Goal: Information Seeking & Learning: Learn about a topic

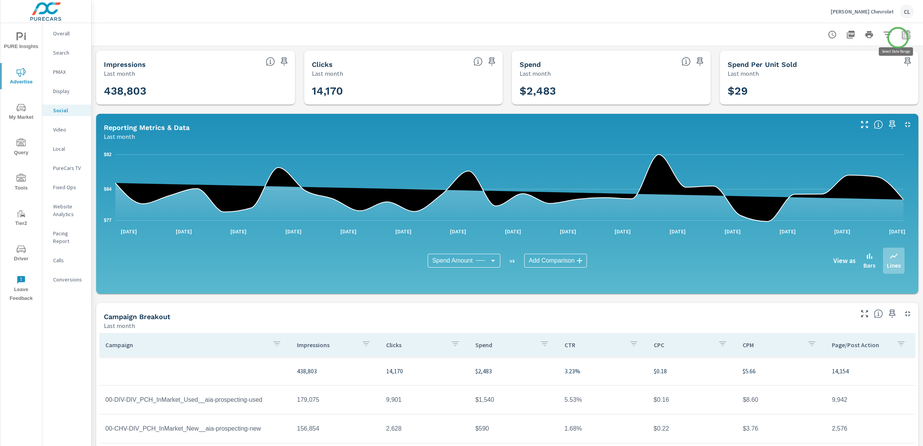
click at [903, 36] on icon "button" at bounding box center [905, 35] width 5 height 3
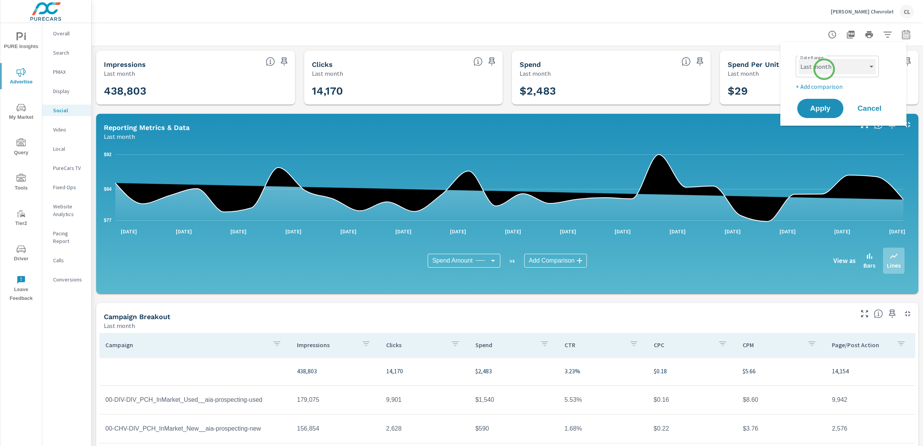
click at [824, 68] on select "Custom Yesterday Last week Last 7 days Last 14 days Last 30 days Last 45 days L…" at bounding box center [836, 66] width 77 height 15
select select "Last 30 days"
click at [798, 59] on select "Custom Yesterday Last week Last 7 days Last 14 days Last 30 days Last 45 days L…" at bounding box center [836, 66] width 77 height 15
click at [821, 86] on p "+ Add comparison" at bounding box center [844, 86] width 98 height 9
select select "Previous period"
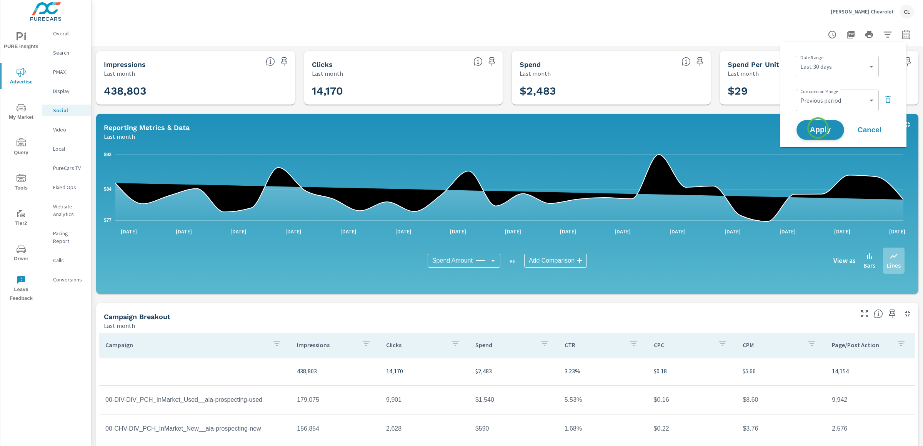
click at [818, 129] on span "Apply" at bounding box center [820, 129] width 32 height 7
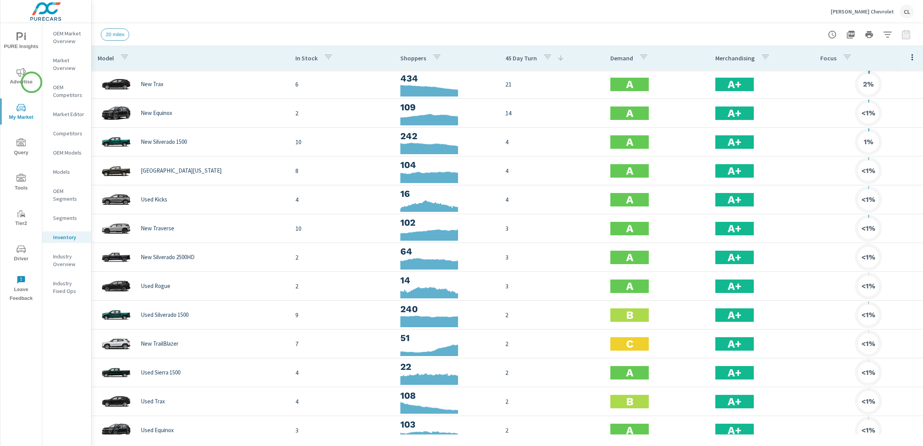
click at [23, 78] on span "Advertise" at bounding box center [21, 77] width 37 height 19
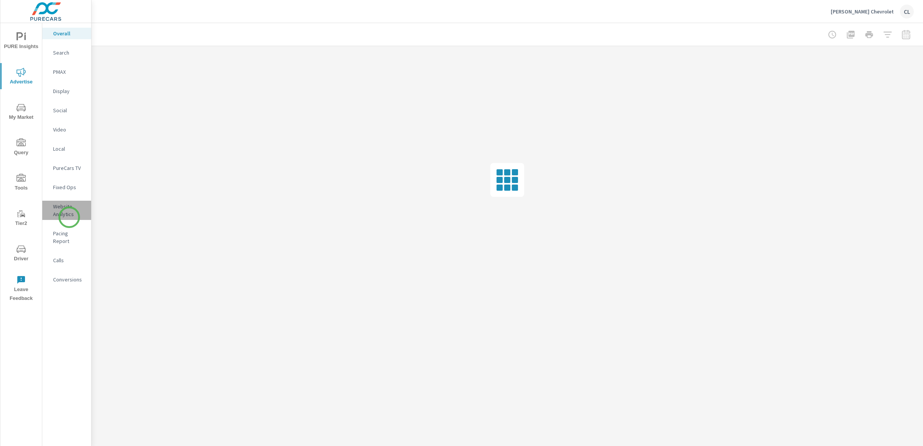
click at [69, 217] on p "Website Analytics" at bounding box center [69, 210] width 32 height 15
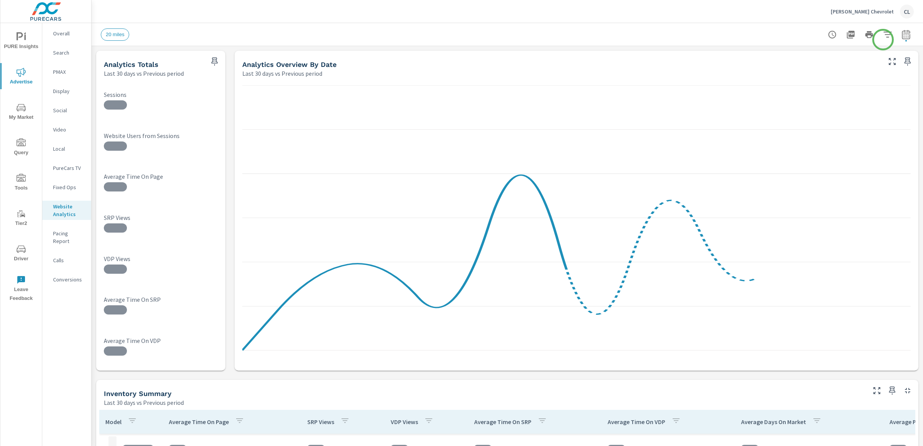
click at [883, 30] on icon "button" at bounding box center [887, 34] width 9 height 9
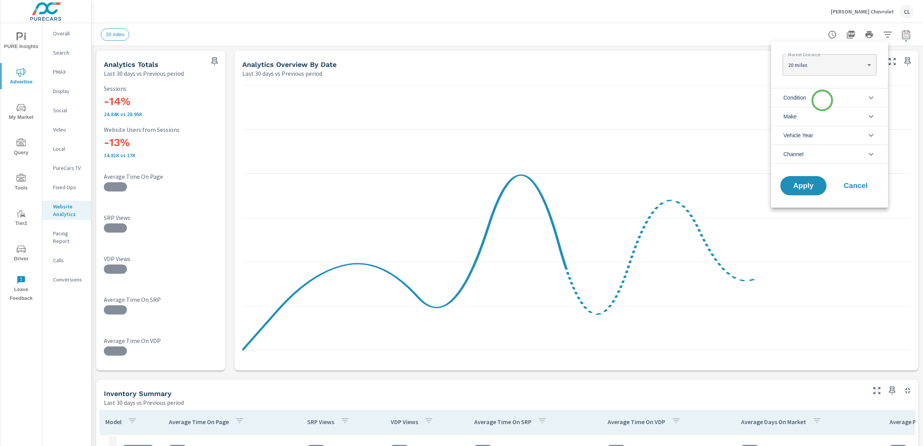
click at [822, 100] on li "Condition" at bounding box center [829, 97] width 117 height 19
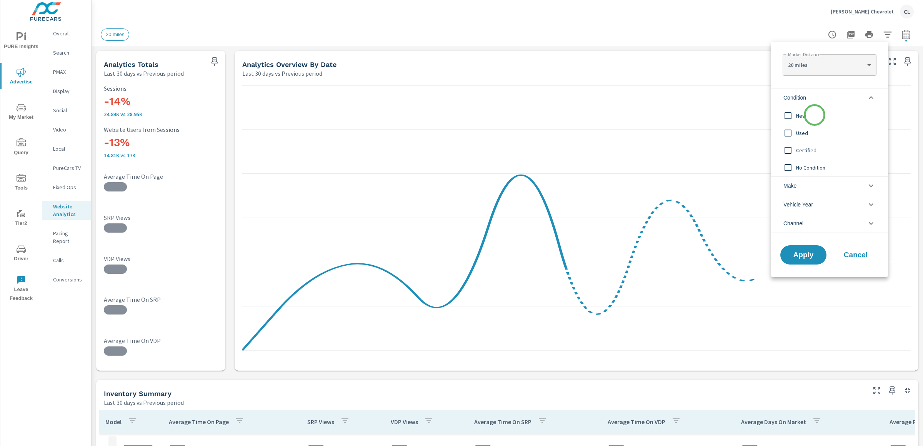
click at [814, 115] on span "New" at bounding box center [838, 115] width 84 height 9
click at [814, 185] on li "Make" at bounding box center [829, 185] width 117 height 19
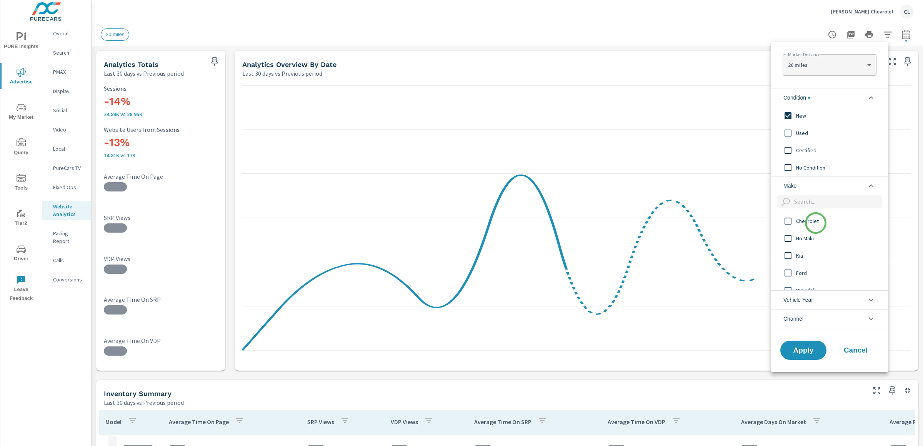
click at [815, 223] on span "Chevrolet" at bounding box center [838, 220] width 84 height 9
click at [802, 344] on button "Apply" at bounding box center [803, 350] width 48 height 20
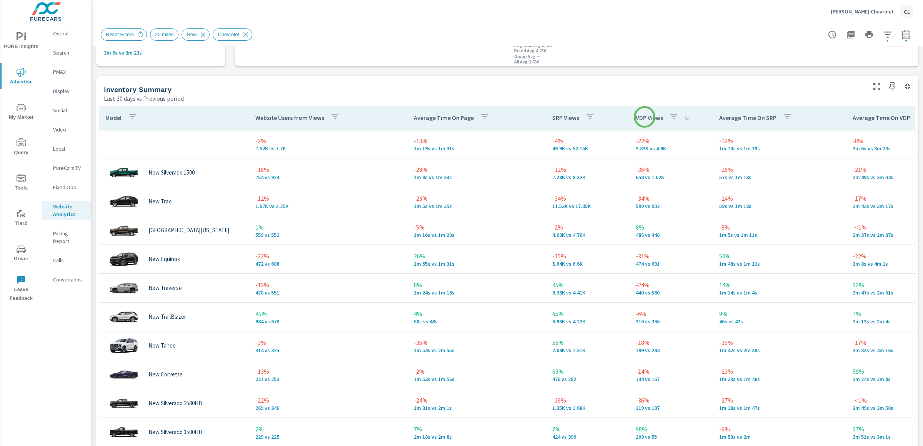
click at [644, 117] on p "VDP Views" at bounding box center [648, 118] width 27 height 8
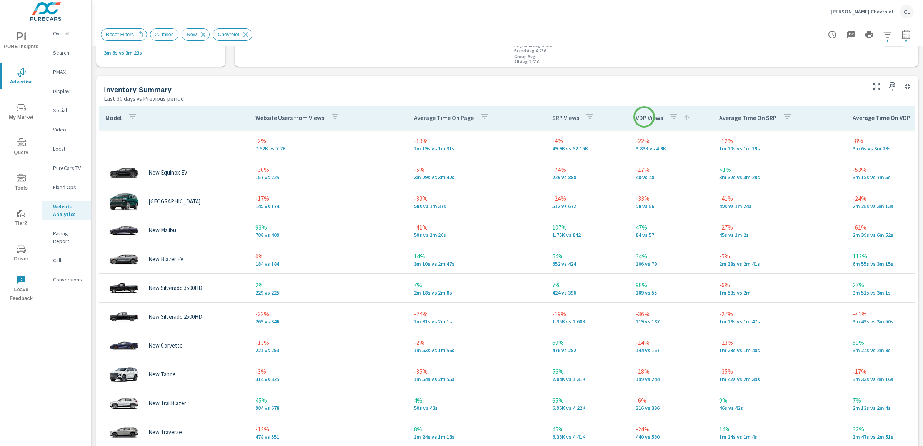
click at [644, 117] on p "VDP Views" at bounding box center [648, 118] width 27 height 8
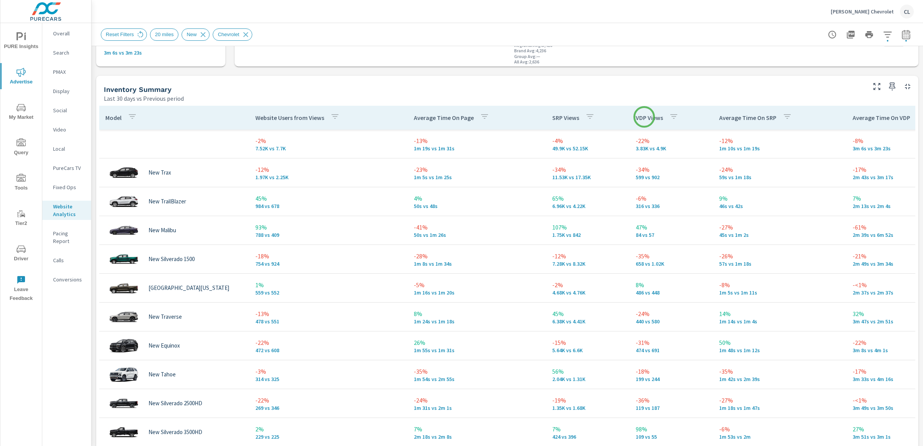
click at [644, 117] on p "VDP Views" at bounding box center [648, 118] width 27 height 8
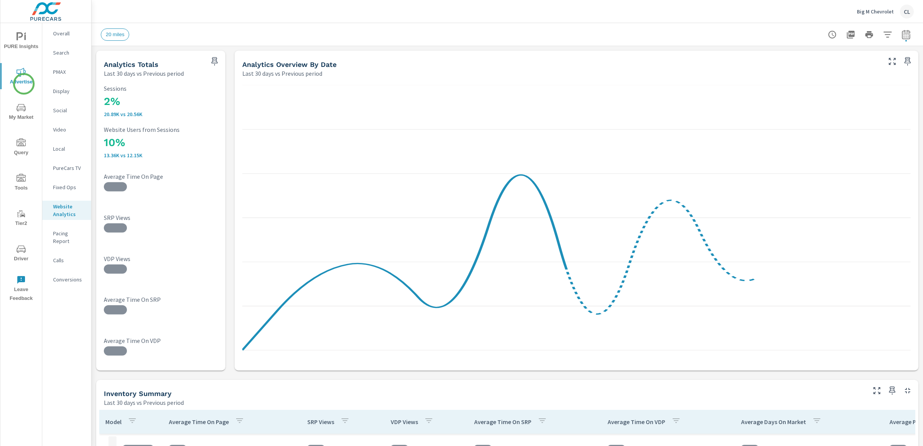
click at [23, 81] on span "Advertise" at bounding box center [21, 77] width 37 height 19
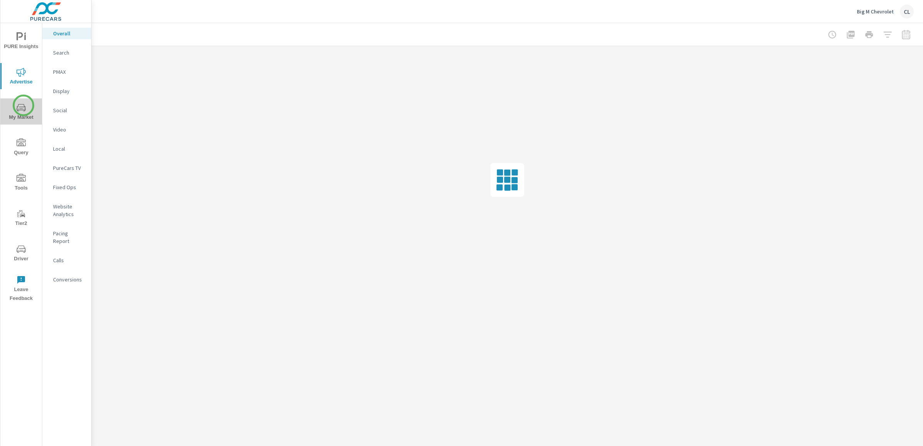
click at [23, 105] on icon "nav menu" at bounding box center [21, 107] width 9 height 9
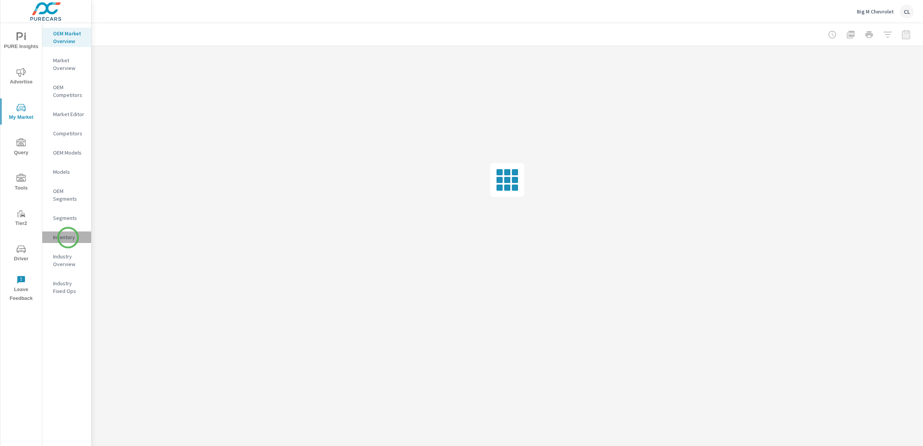
click at [68, 238] on p "Inventory" at bounding box center [69, 237] width 32 height 8
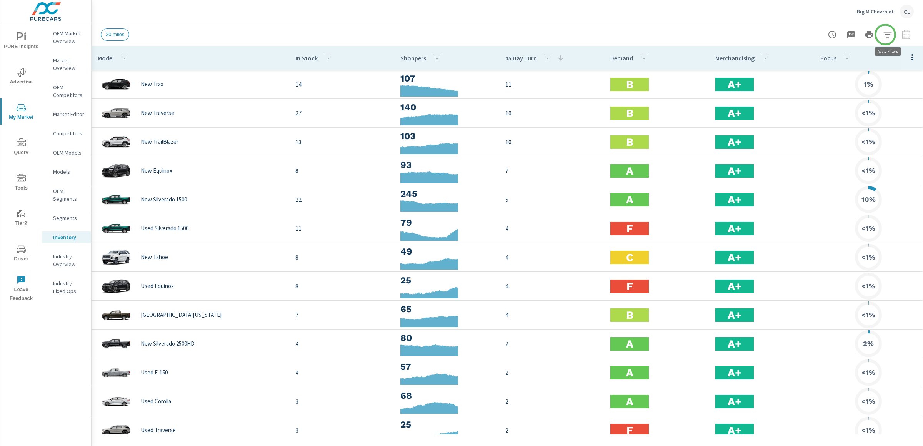
click at [886, 35] on icon "button" at bounding box center [887, 34] width 9 height 9
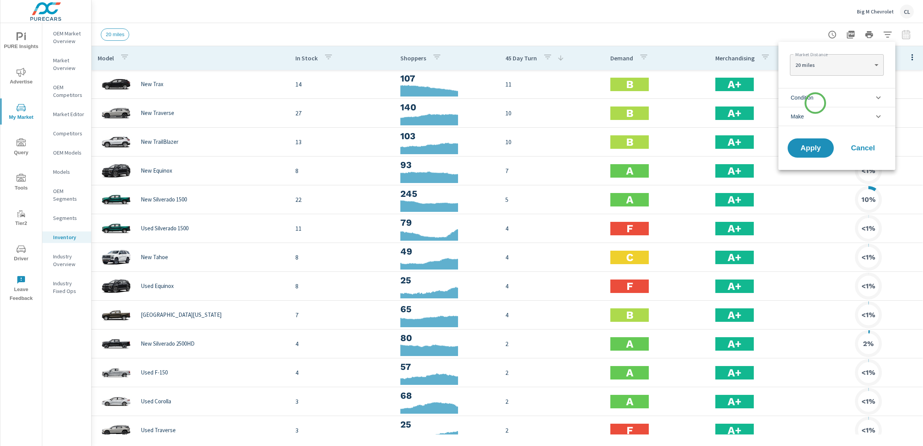
click at [815, 103] on li "Condition" at bounding box center [836, 97] width 117 height 19
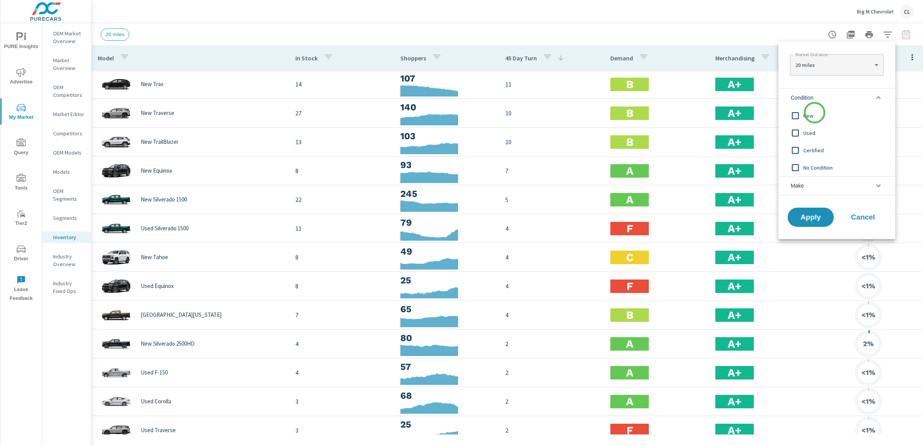
click at [814, 115] on span "New" at bounding box center [845, 115] width 84 height 9
click at [814, 183] on li "Make" at bounding box center [836, 185] width 117 height 19
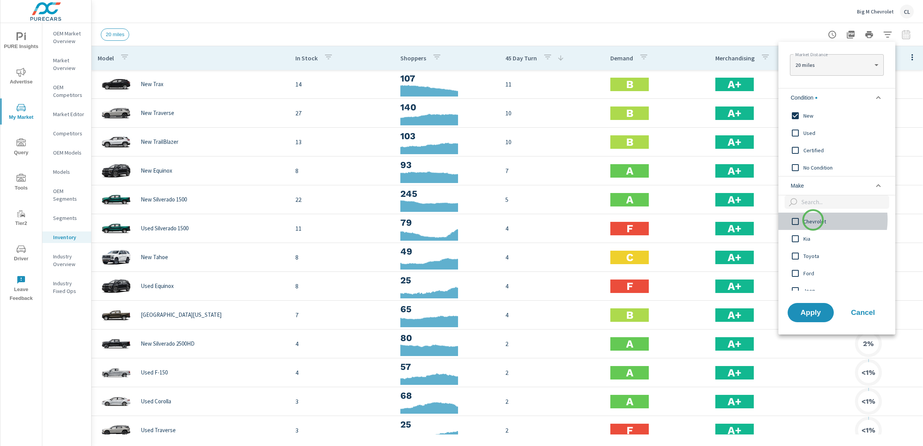
click at [813, 220] on span "Chevrolet" at bounding box center [845, 221] width 84 height 9
click at [807, 310] on span "Apply" at bounding box center [811, 312] width 32 height 7
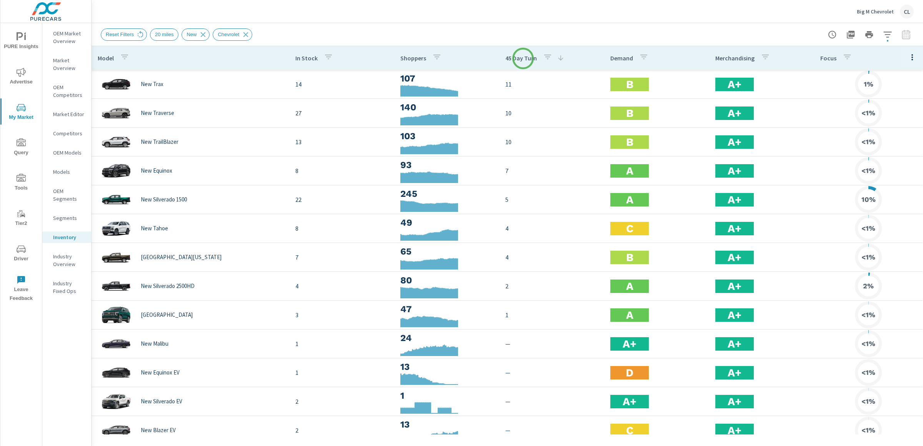
click at [523, 58] on p "45 Day Turn" at bounding box center [521, 58] width 32 height 8
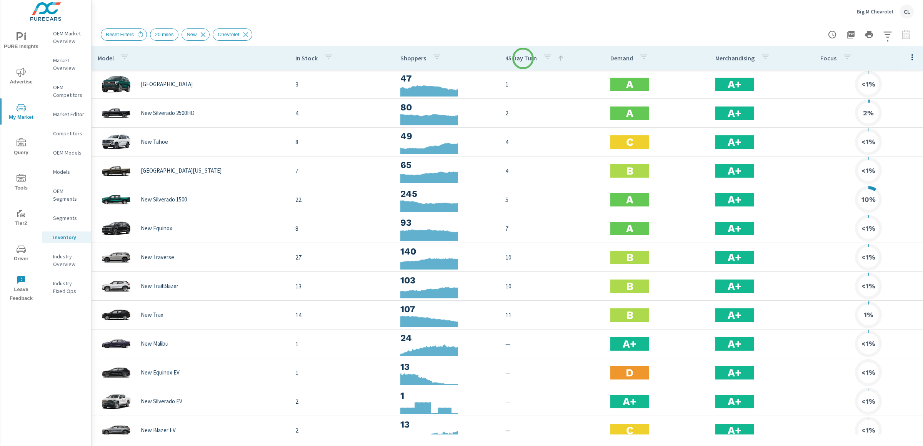
click at [523, 58] on p "45 Day Turn" at bounding box center [521, 58] width 32 height 8
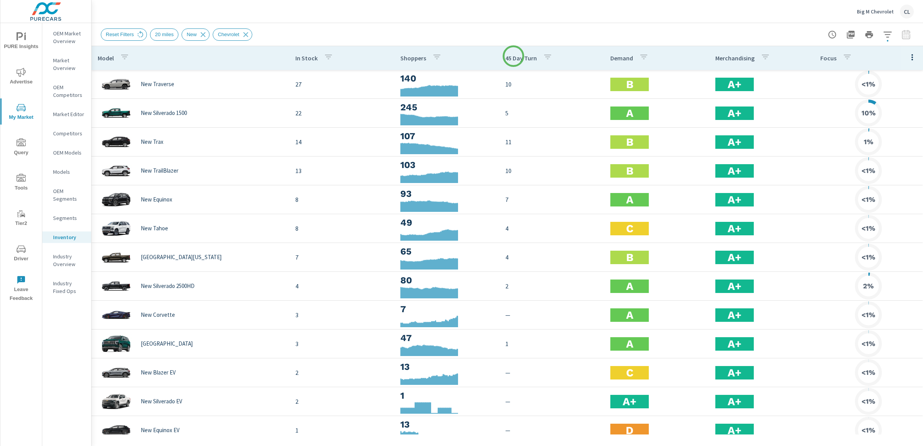
click at [513, 57] on p "45 Day Turn" at bounding box center [521, 58] width 32 height 8
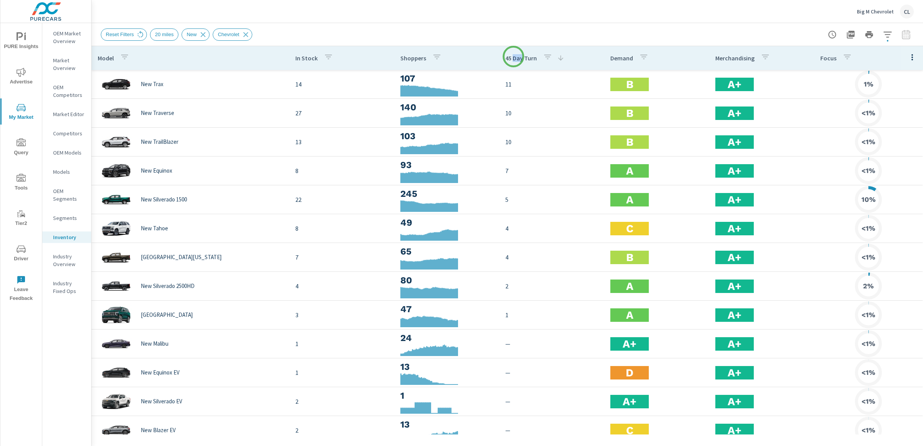
click at [513, 57] on p "45 Day Turn" at bounding box center [521, 58] width 32 height 8
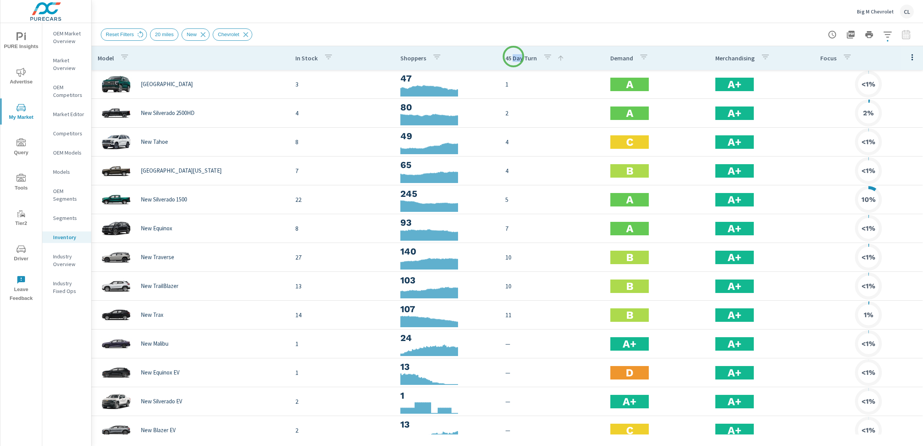
click at [513, 57] on p "45 Day Turn" at bounding box center [521, 58] width 32 height 8
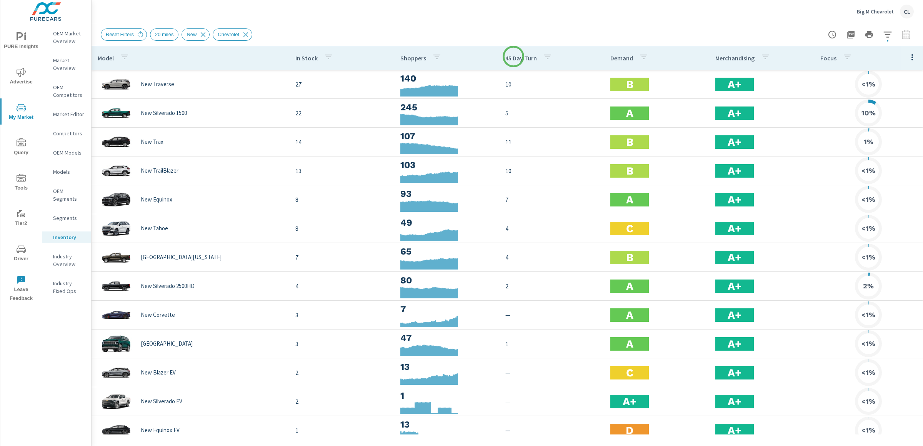
click at [513, 57] on p "45 Day Turn" at bounding box center [521, 58] width 32 height 8
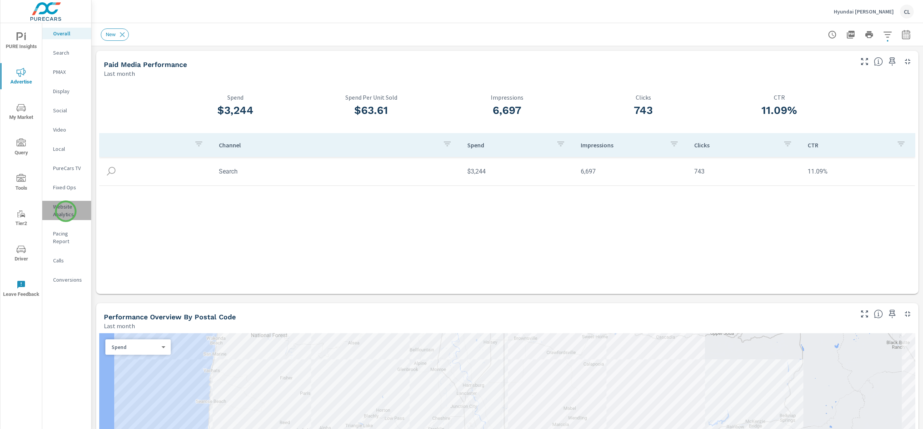
click at [66, 211] on p "Website Analytics" at bounding box center [69, 210] width 32 height 15
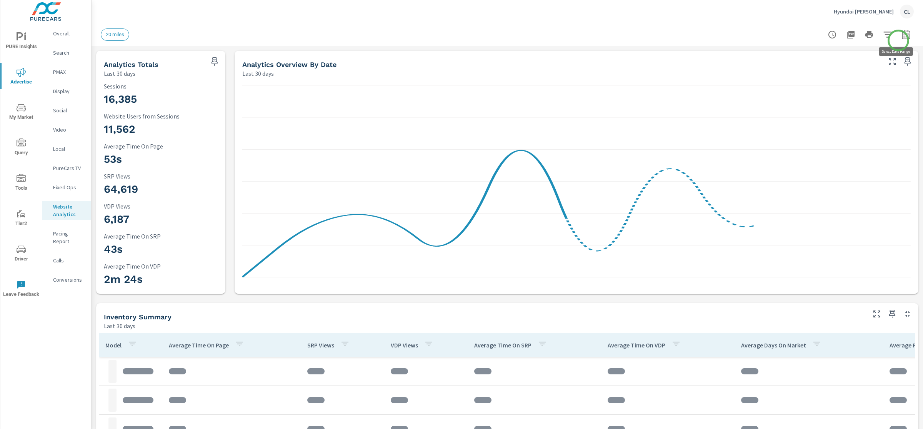
click at [807, 38] on icon "button" at bounding box center [905, 34] width 9 height 9
select select "Last 30 days"
click at [807, 86] on p "+ Add comparison" at bounding box center [844, 86] width 98 height 9
select select "Previous period"
click at [807, 127] on span "Apply" at bounding box center [820, 129] width 32 height 7
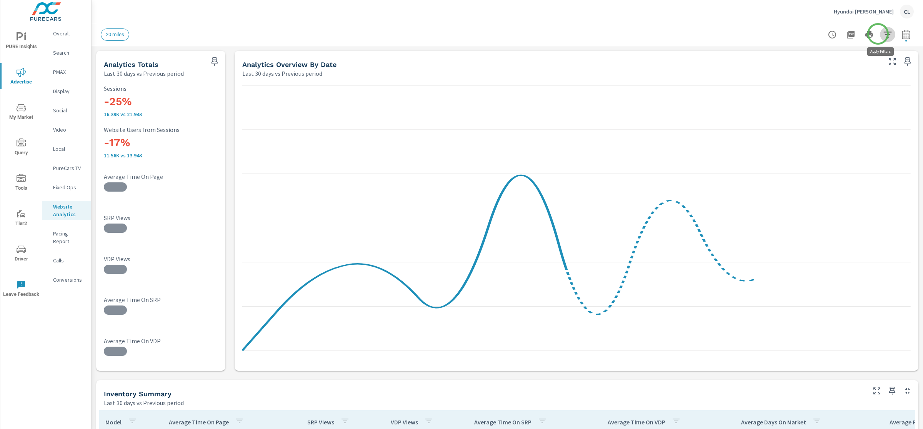
click at [807, 34] on icon "button" at bounding box center [887, 35] width 8 height 6
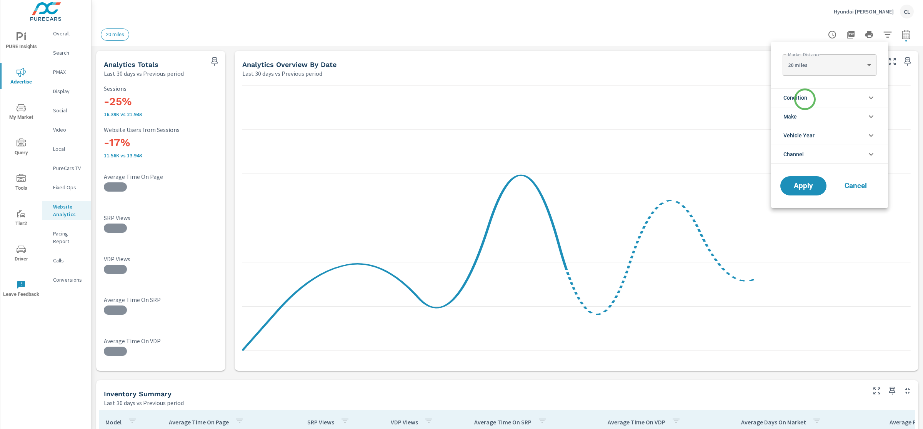
click at [805, 99] on span "Condition" at bounding box center [795, 97] width 24 height 18
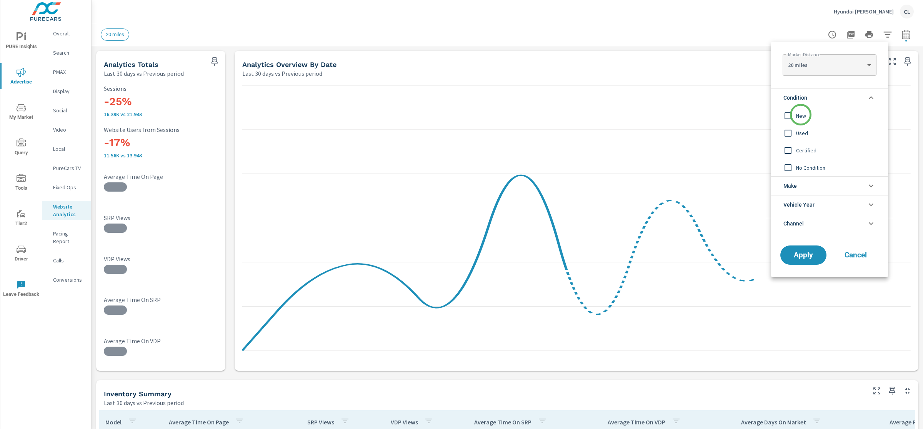
click at [800, 115] on span "New" at bounding box center [838, 115] width 84 height 9
click at [805, 183] on li "Make" at bounding box center [829, 185] width 117 height 19
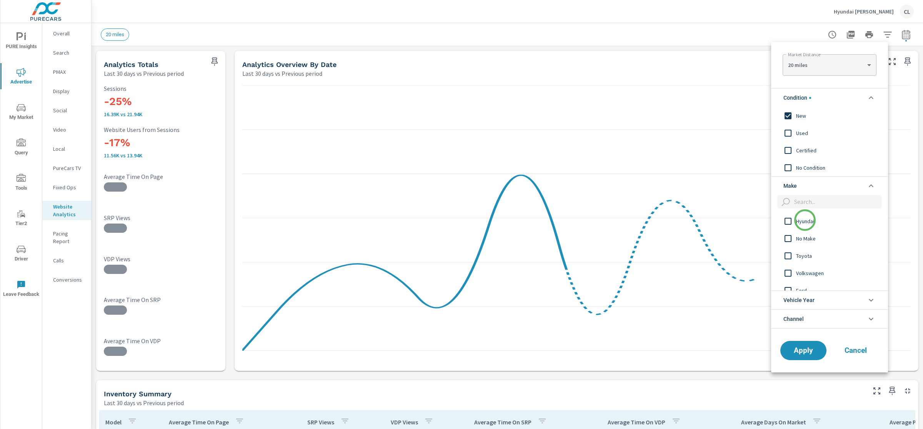
click at [804, 223] on span "Hyundai" at bounding box center [838, 220] width 84 height 9
click at [800, 349] on span "Apply" at bounding box center [803, 349] width 32 height 7
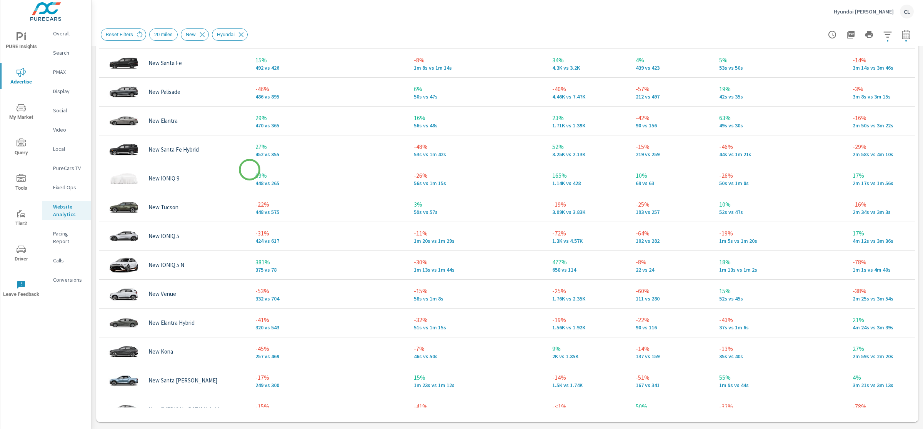
scroll to position [248, 0]
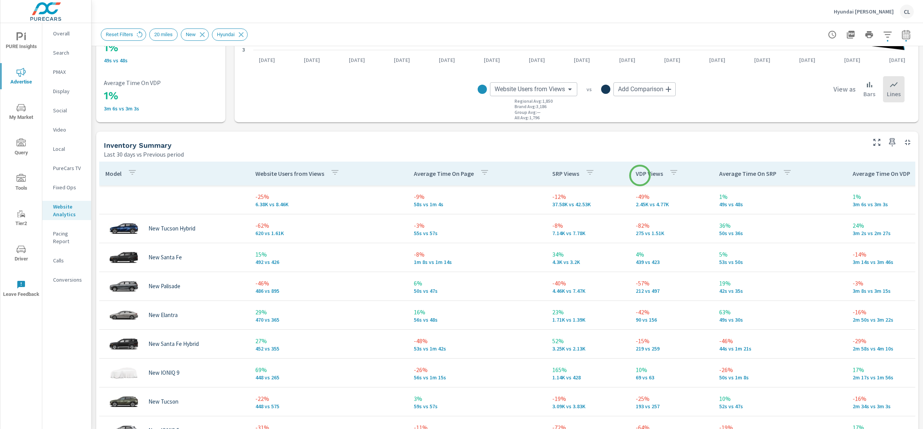
click at [642, 175] on p "VDP Views" at bounding box center [648, 174] width 27 height 8
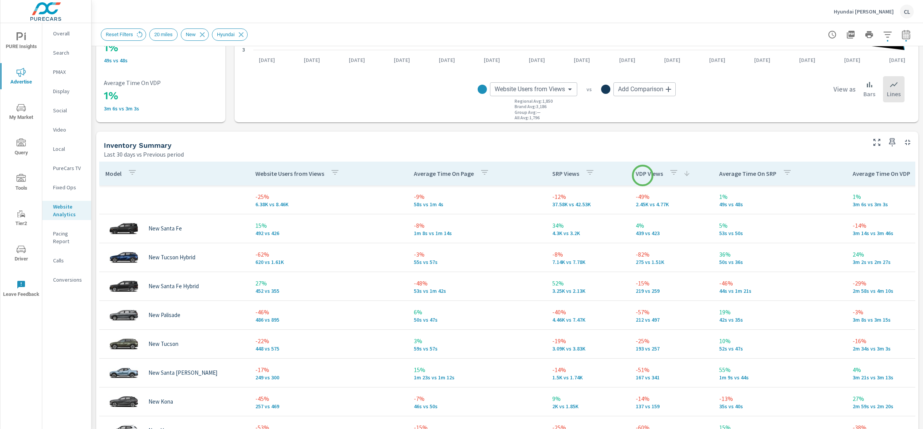
click at [642, 175] on p "VDP Views" at bounding box center [648, 174] width 27 height 8
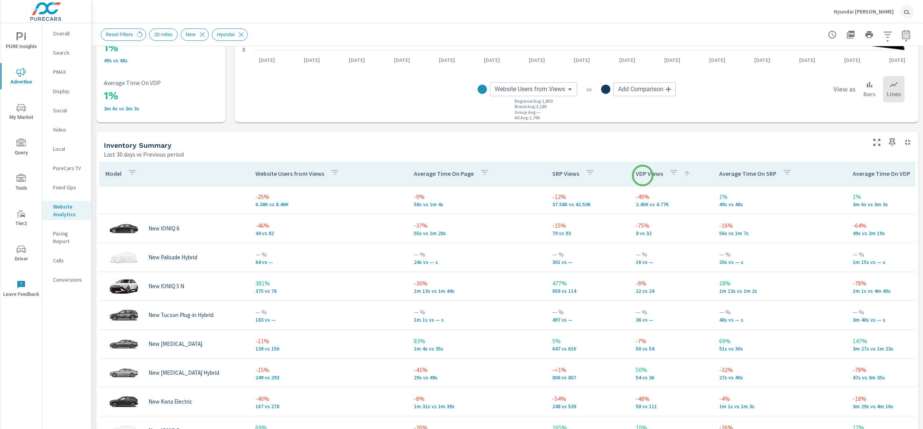
click at [642, 175] on p "VDP Views" at bounding box center [648, 174] width 27 height 8
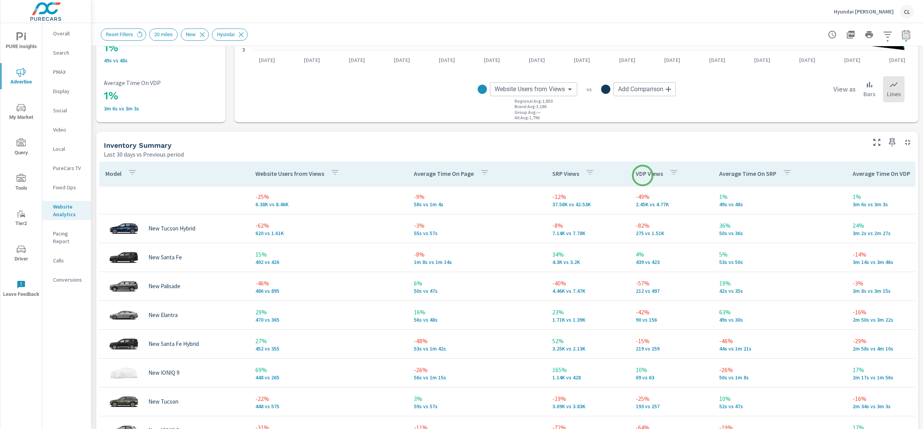
click at [642, 175] on p "VDP Views" at bounding box center [648, 174] width 27 height 8
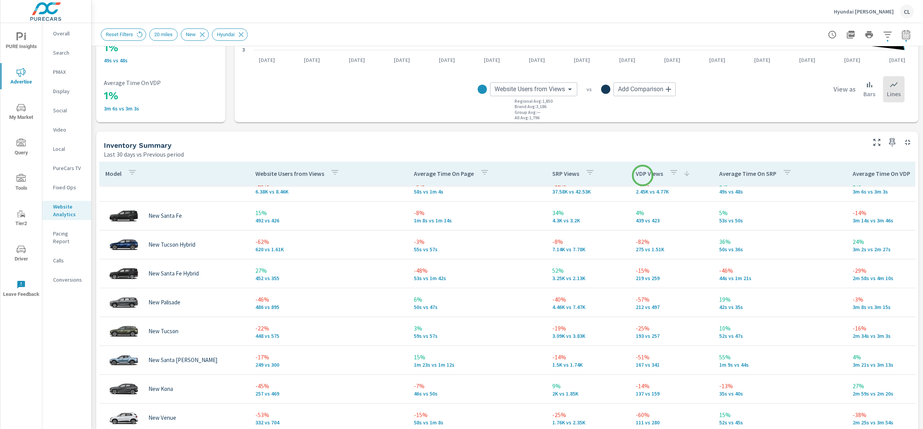
scroll to position [15, 0]
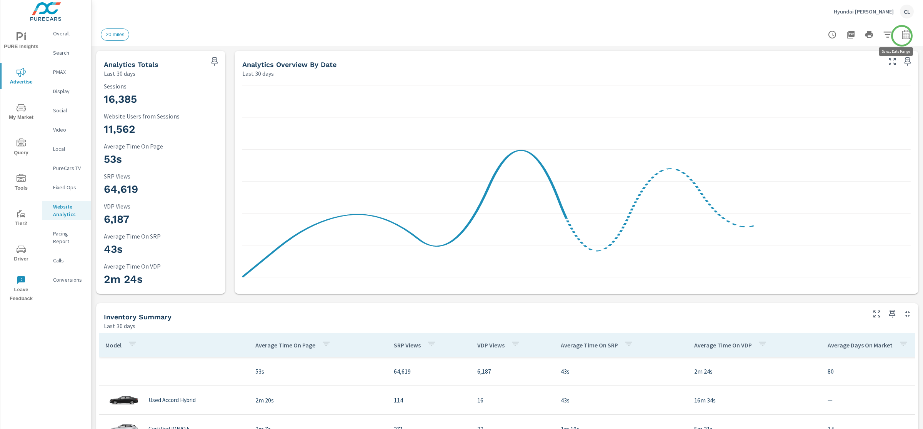
click at [902, 36] on icon "button" at bounding box center [905, 34] width 9 height 9
select select "Last 30 days"
click at [833, 84] on p "+ Add comparison" at bounding box center [844, 86] width 98 height 9
select select "Previous period"
click at [823, 128] on span "Apply" at bounding box center [820, 129] width 32 height 7
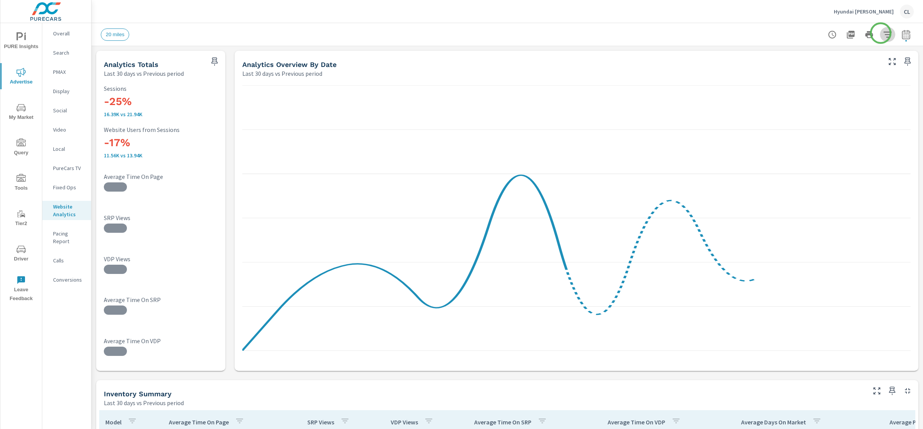
click at [883, 33] on icon "button" at bounding box center [887, 34] width 9 height 9
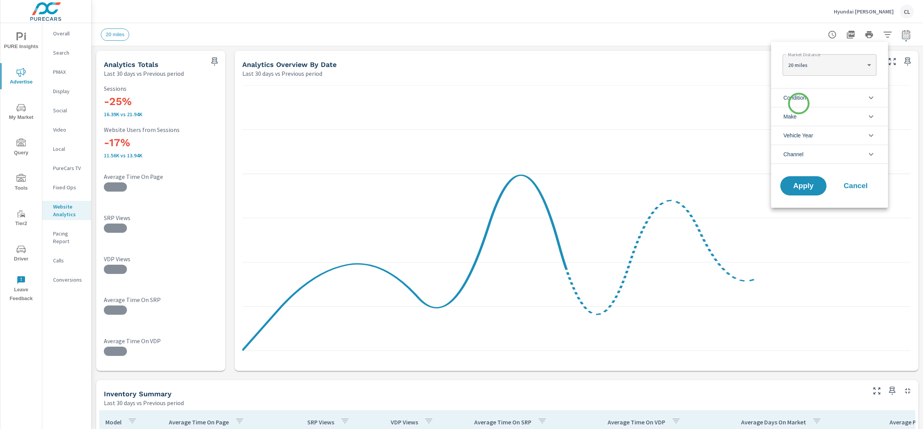
click at [798, 103] on span "Condition" at bounding box center [794, 97] width 23 height 18
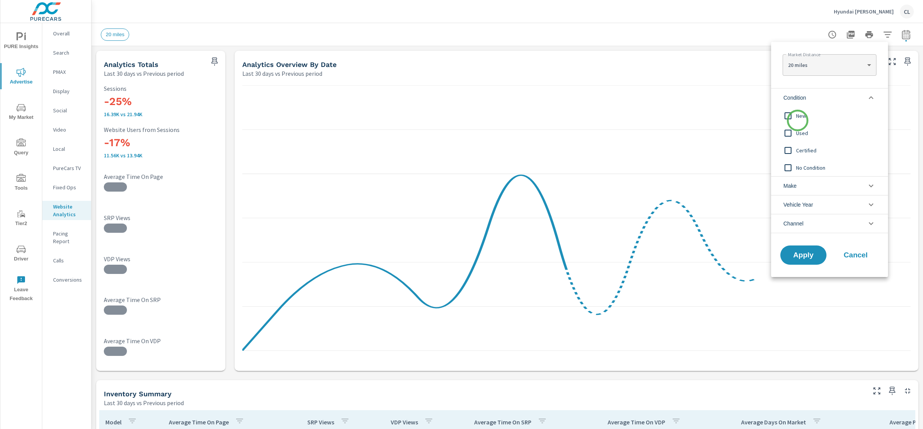
click at [797, 120] on div "New" at bounding box center [828, 115] width 115 height 17
click at [802, 183] on li "Make" at bounding box center [829, 185] width 117 height 19
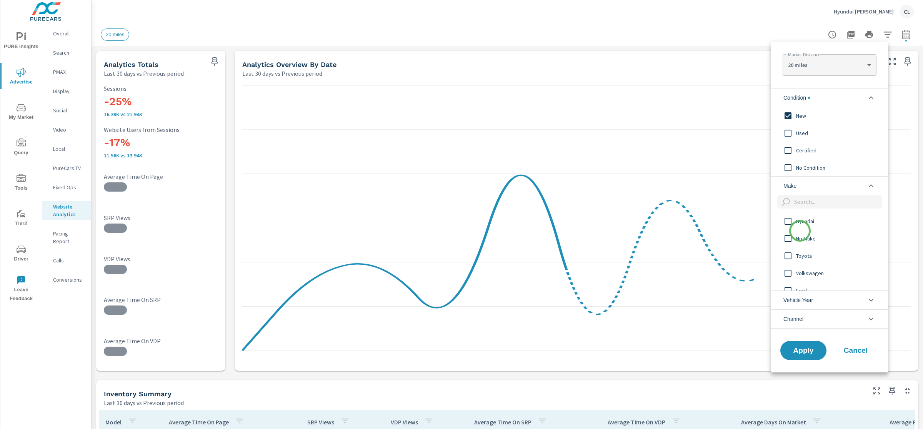
click at [800, 231] on div "No Make" at bounding box center [828, 238] width 115 height 17
click at [808, 236] on span "No Make" at bounding box center [838, 238] width 84 height 9
click at [802, 221] on span "Hyundai" at bounding box center [838, 220] width 84 height 9
click at [804, 348] on span "Apply" at bounding box center [803, 349] width 32 height 7
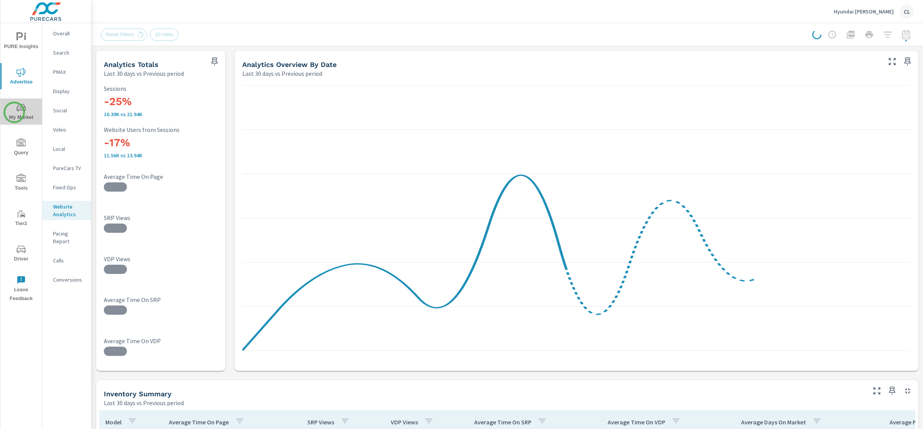
click at [14, 112] on span "My Market" at bounding box center [21, 112] width 37 height 19
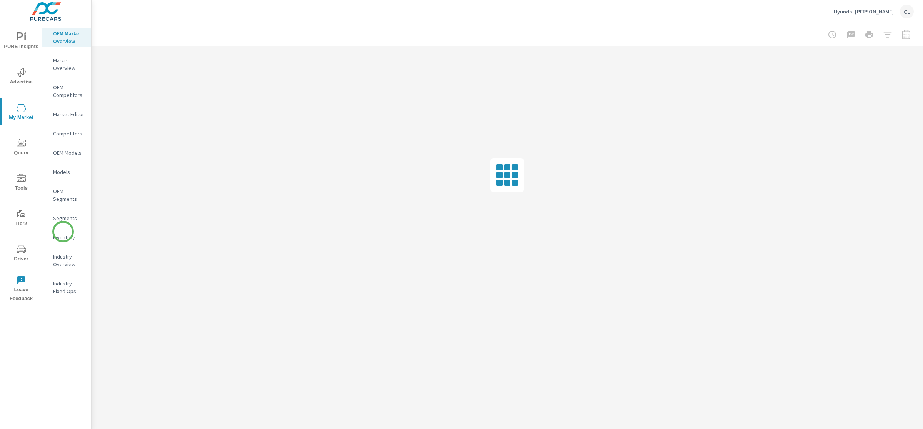
click at [63, 233] on p "Inventory" at bounding box center [69, 237] width 32 height 8
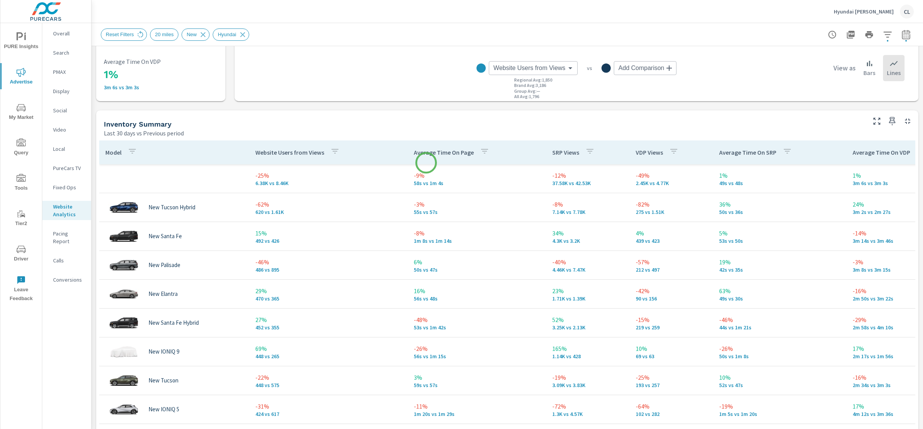
scroll to position [272, 0]
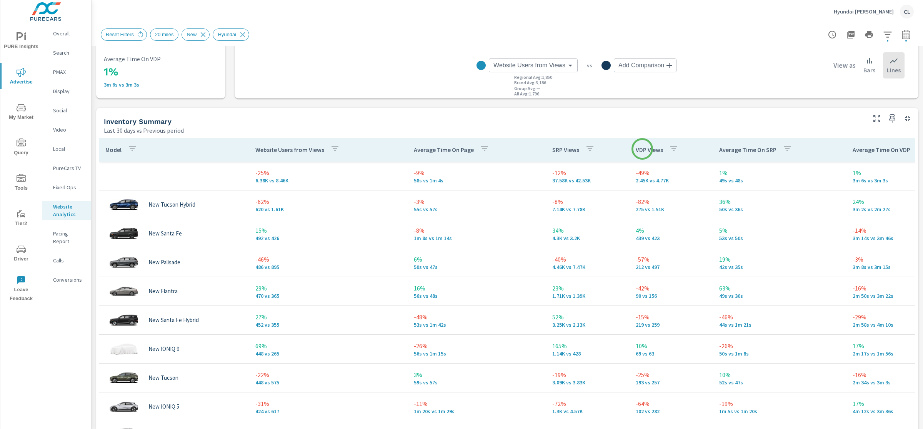
click at [642, 149] on p "VDP Views" at bounding box center [648, 150] width 27 height 8
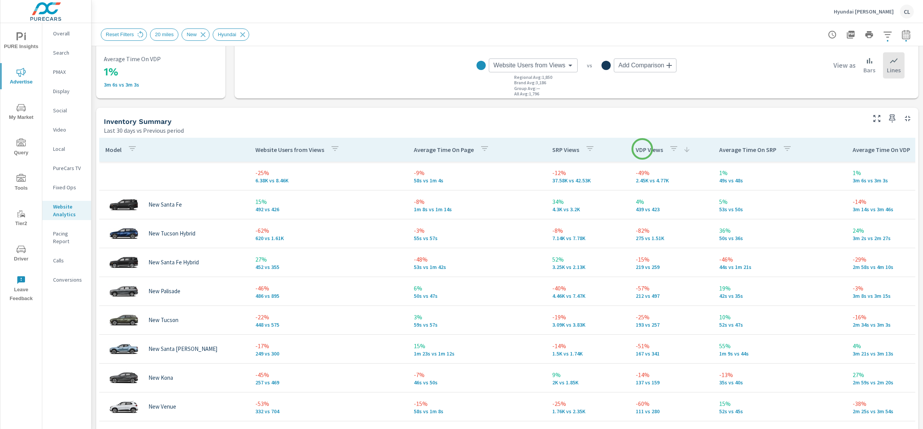
click at [642, 149] on p "VDP Views" at bounding box center [648, 150] width 27 height 8
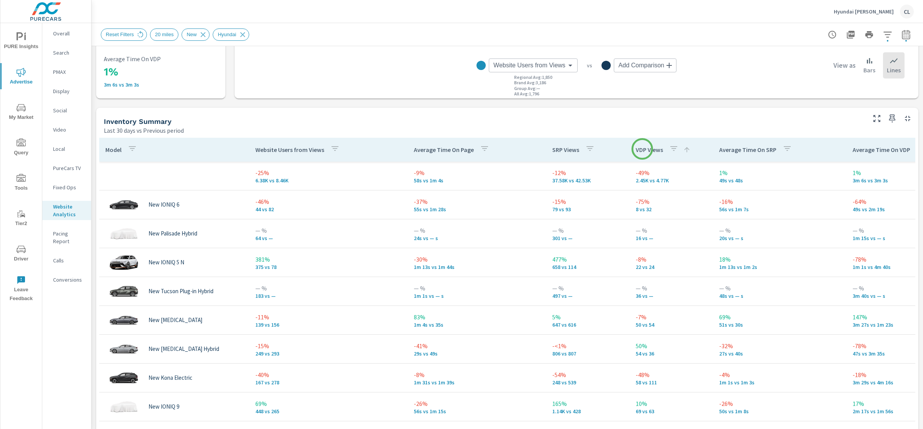
click at [642, 149] on p "VDP Views" at bounding box center [648, 150] width 27 height 8
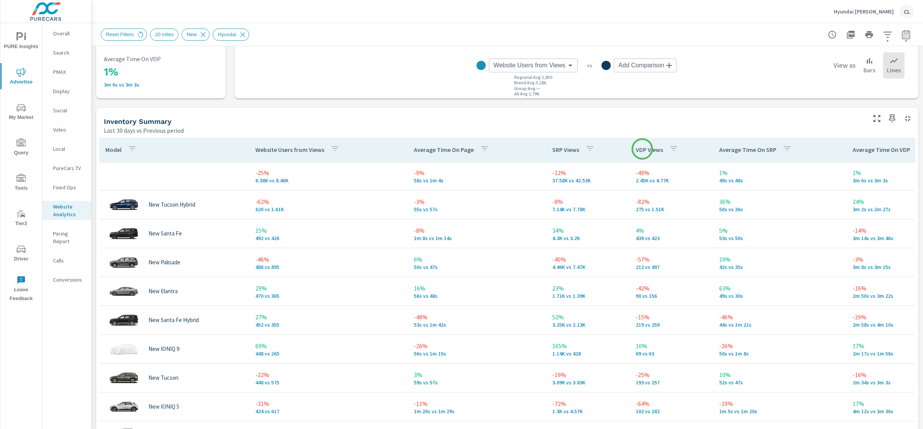
click at [642, 149] on p "VDP Views" at bounding box center [648, 150] width 27 height 8
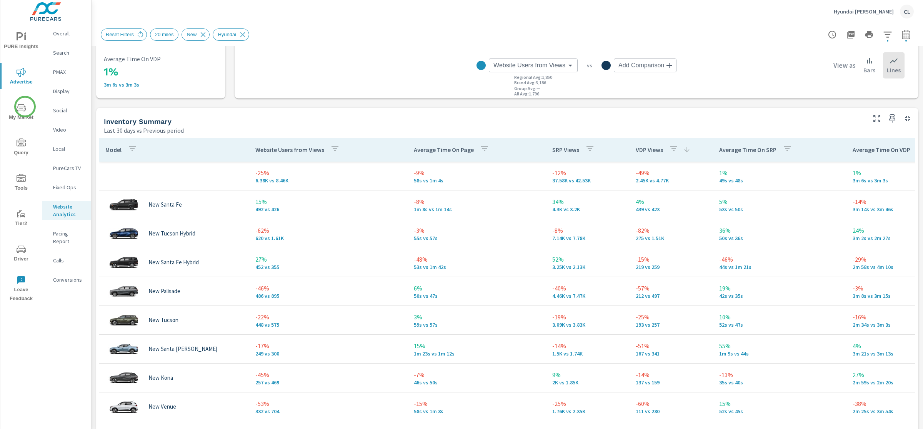
click at [23, 104] on icon "nav menu" at bounding box center [21, 107] width 9 height 7
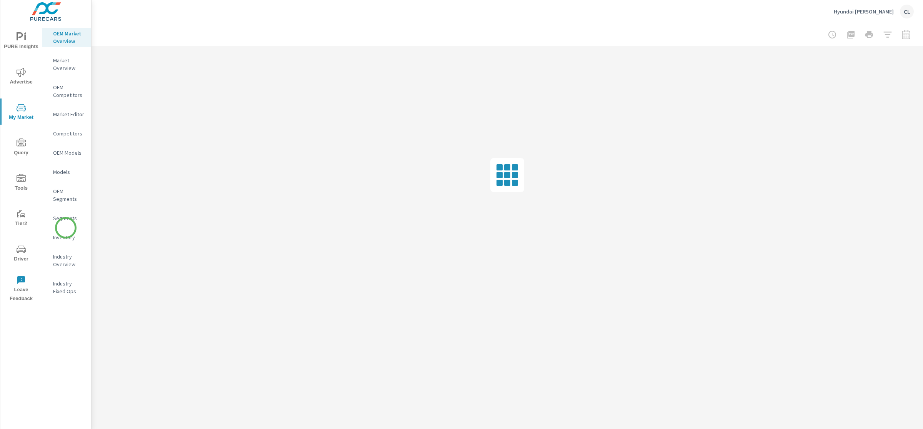
click at [66, 228] on nav "OEM Market Overview Market Overview OEM Competitors Market Editor Competitors O…" at bounding box center [66, 165] width 49 height 284
click at [65, 236] on p "Inventory" at bounding box center [69, 237] width 32 height 8
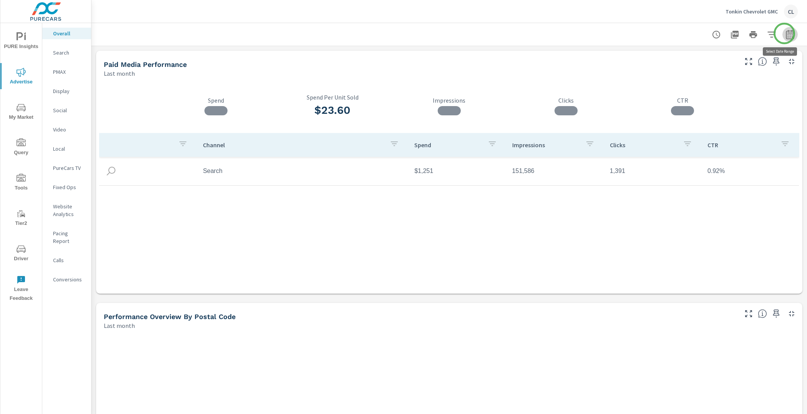
click at [786, 33] on icon "button" at bounding box center [790, 34] width 9 height 9
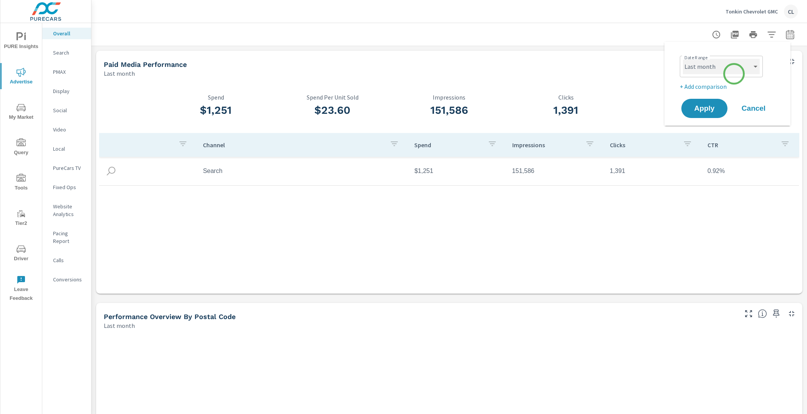
click at [727, 67] on select "Custom [DATE] Last week Last 7 days Last 14 days Last 30 days Last 45 days Last…" at bounding box center [721, 66] width 77 height 15
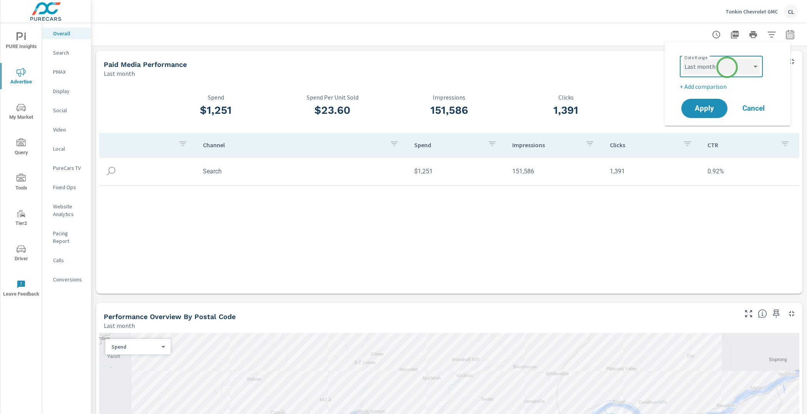
select select "Last 14 days"
click at [683, 59] on select "Custom [DATE] Last week Last 7 days Last 14 days Last 30 days Last 45 days Last…" at bounding box center [721, 66] width 77 height 15
click at [710, 88] on p "+ Add comparison" at bounding box center [729, 86] width 98 height 9
select select "Previous period"
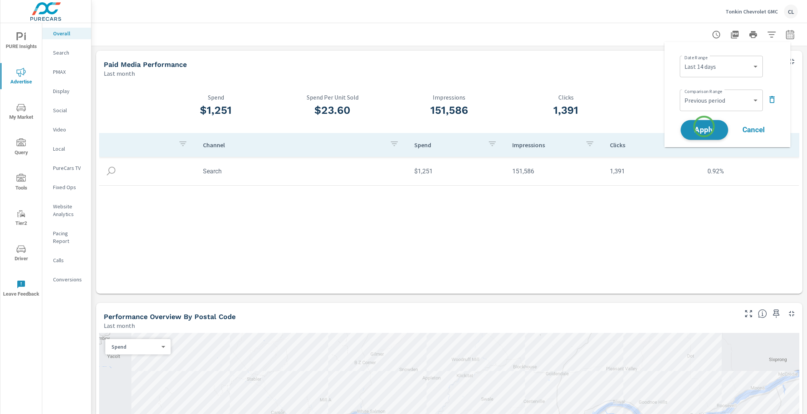
click at [705, 127] on span "Apply" at bounding box center [705, 129] width 32 height 7
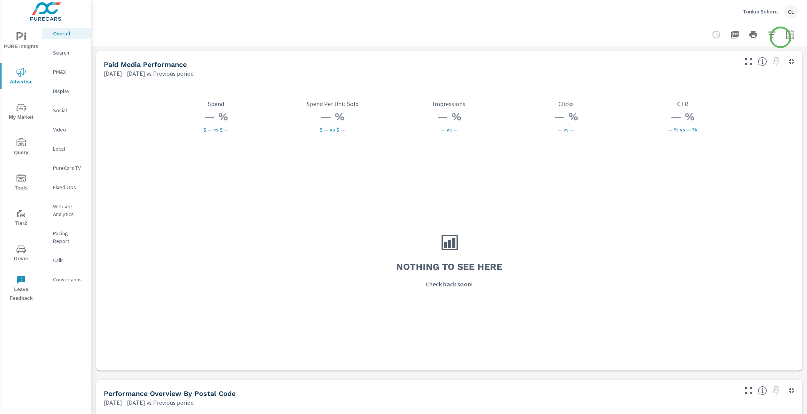
click at [788, 37] on icon "button" at bounding box center [790, 35] width 5 height 3
select select "Previous period"
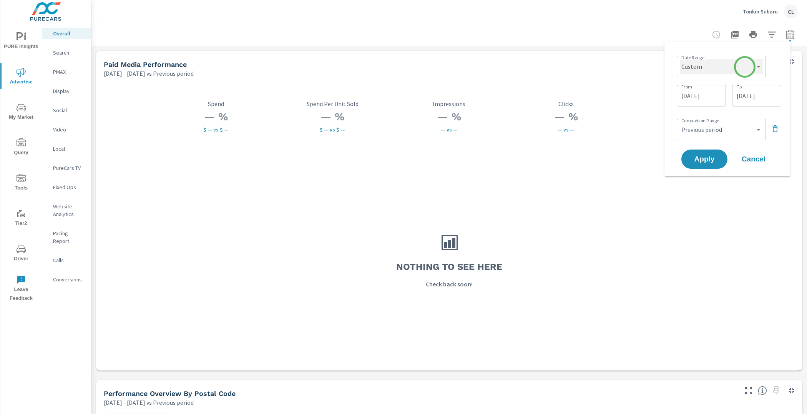
click at [745, 67] on select "Custom [DATE] Last week Last 7 days Last 14 days Last 30 days Last 45 days Last…" at bounding box center [721, 66] width 83 height 15
select select "Last 14 days"
click at [683, 59] on select "Custom [DATE] Last week Last 7 days Last 14 days Last 30 days Last 45 days Last…" at bounding box center [721, 66] width 83 height 15
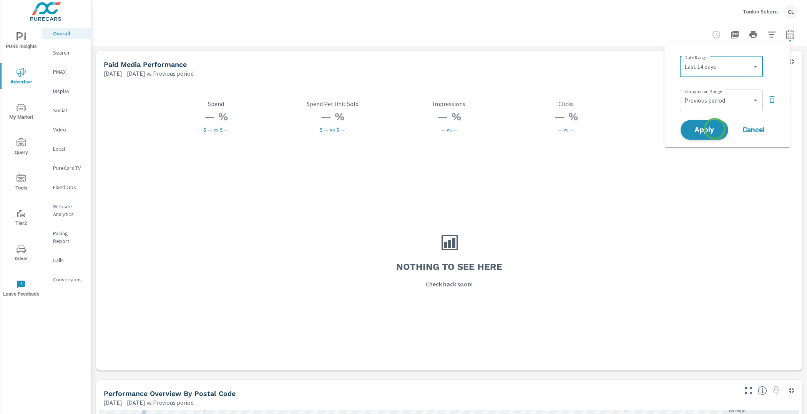
click at [715, 129] on span "Apply" at bounding box center [705, 129] width 32 height 7
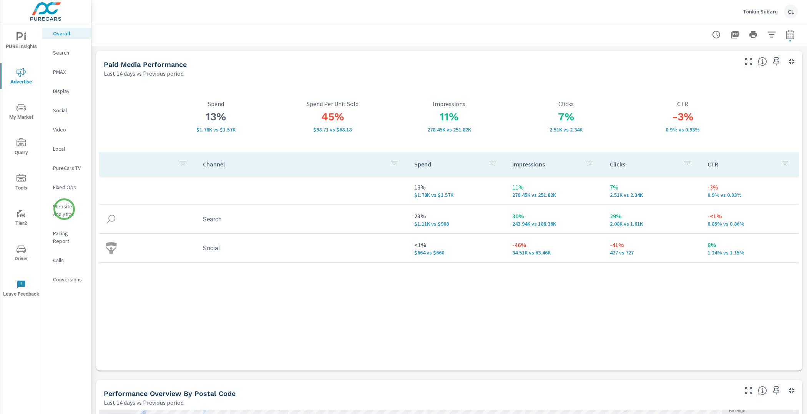
click at [64, 209] on p "Website Analytics" at bounding box center [69, 210] width 32 height 15
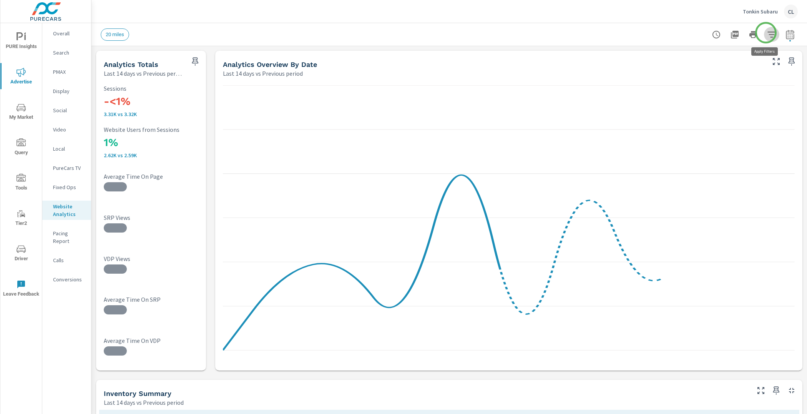
click at [767, 33] on icon "button" at bounding box center [771, 34] width 9 height 9
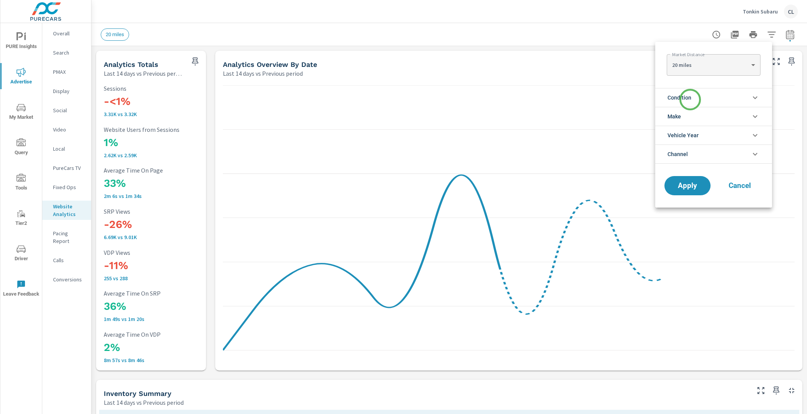
click at [690, 100] on span "Condition" at bounding box center [680, 97] width 24 height 18
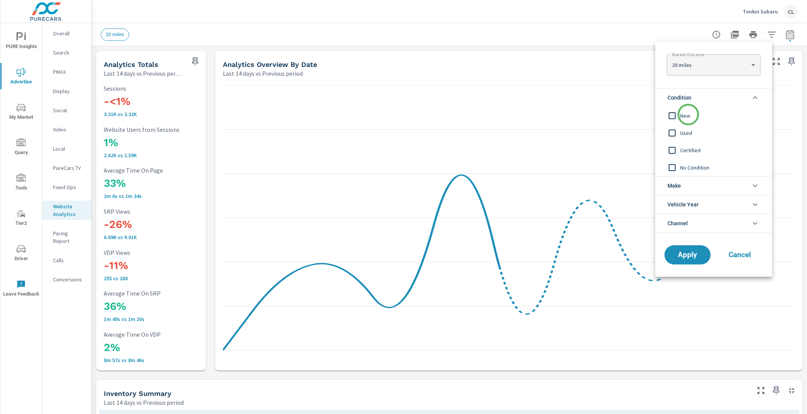
click at [689, 115] on span "New" at bounding box center [722, 115] width 84 height 9
click at [697, 183] on li "Make" at bounding box center [713, 185] width 117 height 19
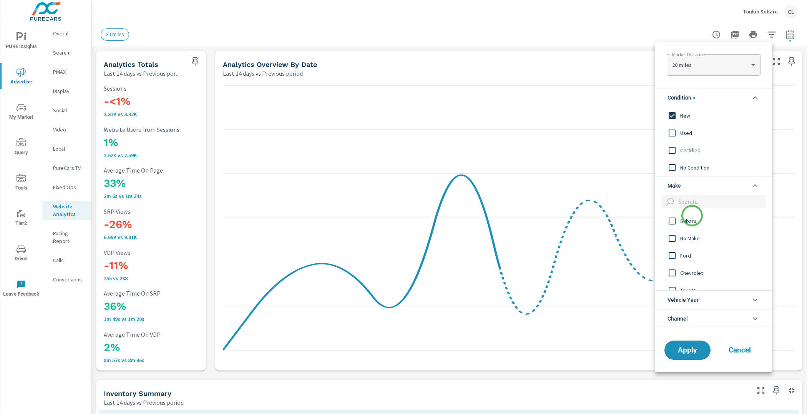
click at [689, 221] on span "Subaru" at bounding box center [722, 220] width 84 height 9
click at [689, 353] on span "Apply" at bounding box center [688, 349] width 32 height 7
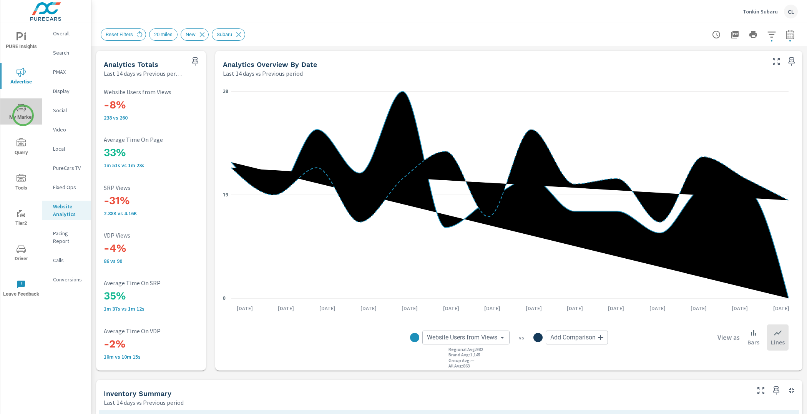
click at [23, 115] on span "My Market" at bounding box center [21, 112] width 37 height 19
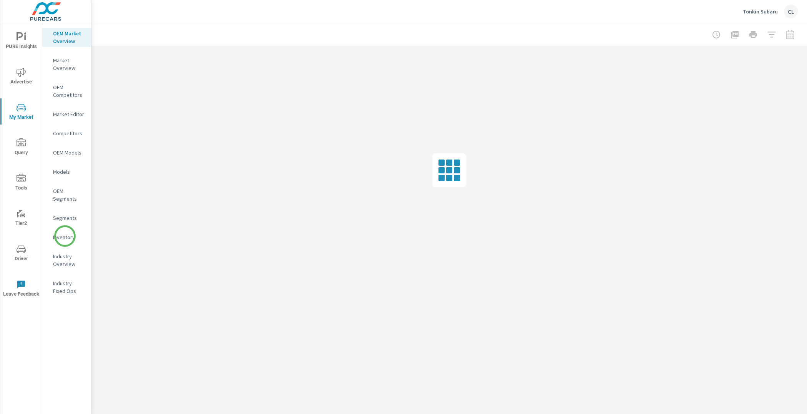
click at [65, 236] on p "Inventory" at bounding box center [69, 237] width 32 height 8
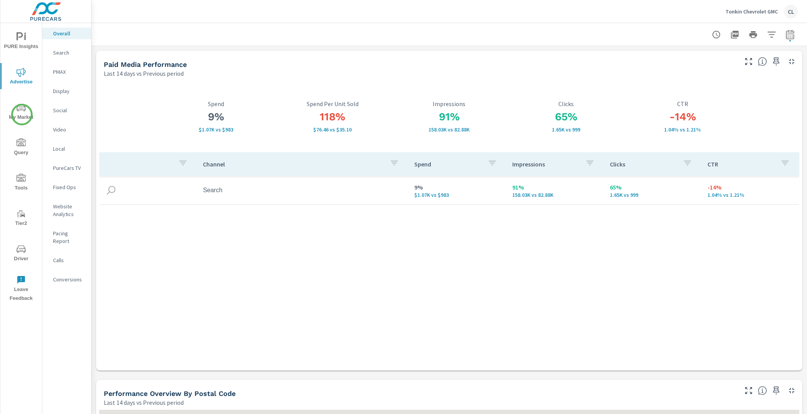
click at [22, 115] on span "My Market" at bounding box center [21, 112] width 37 height 19
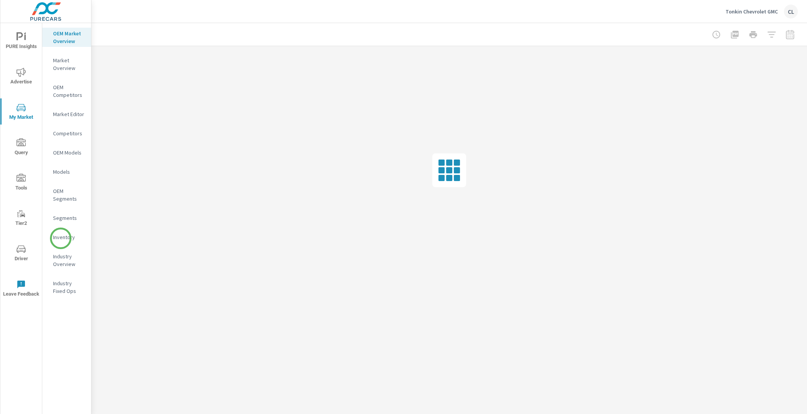
click at [61, 238] on p "Inventory" at bounding box center [69, 237] width 32 height 8
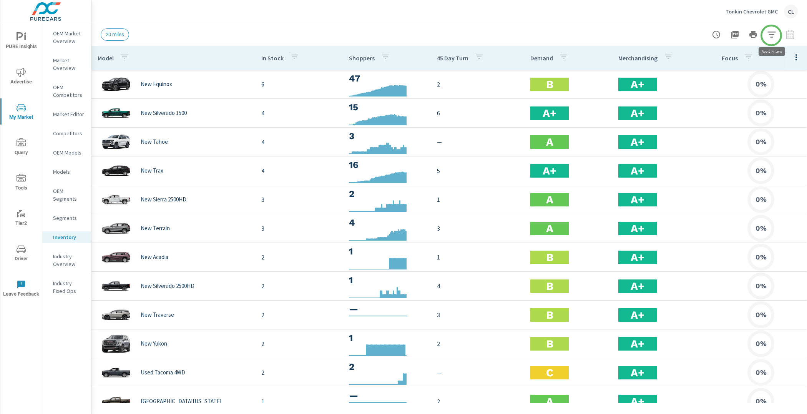
click at [772, 34] on icon "button" at bounding box center [772, 35] width 8 height 6
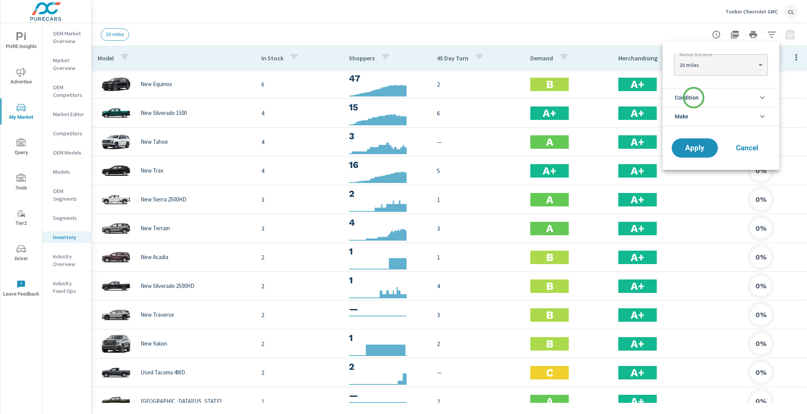
click at [694, 98] on span "Condition" at bounding box center [687, 97] width 24 height 18
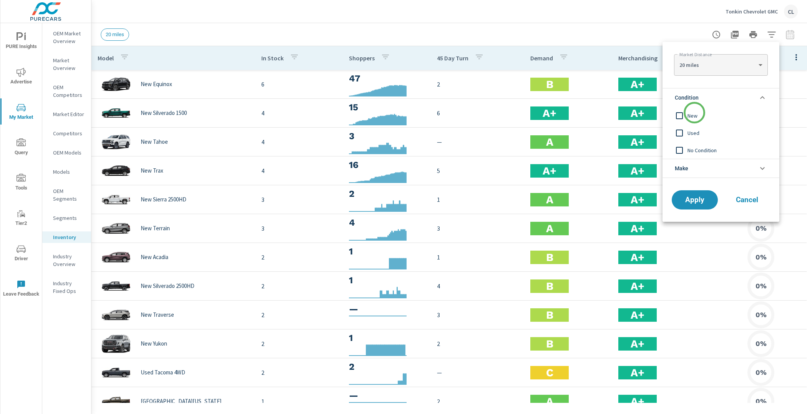
click at [695, 115] on span "New" at bounding box center [730, 115] width 84 height 9
click at [692, 166] on li "Make" at bounding box center [721, 168] width 117 height 19
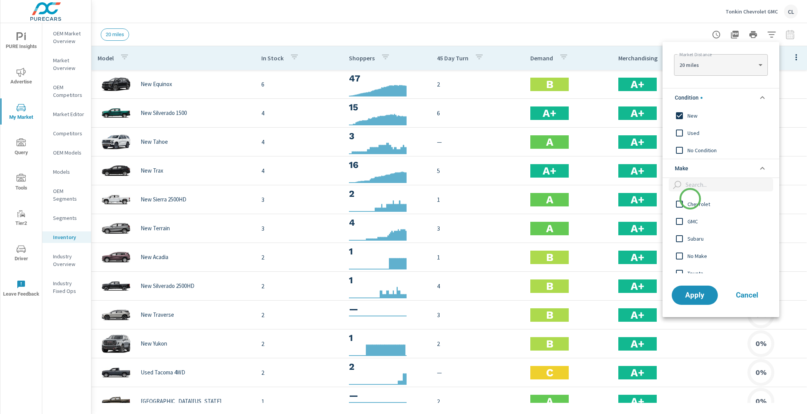
click at [689, 209] on div "Chevrolet" at bounding box center [720, 203] width 115 height 17
click at [692, 223] on span "GMC" at bounding box center [730, 221] width 84 height 9
click at [694, 295] on span "Apply" at bounding box center [695, 294] width 32 height 7
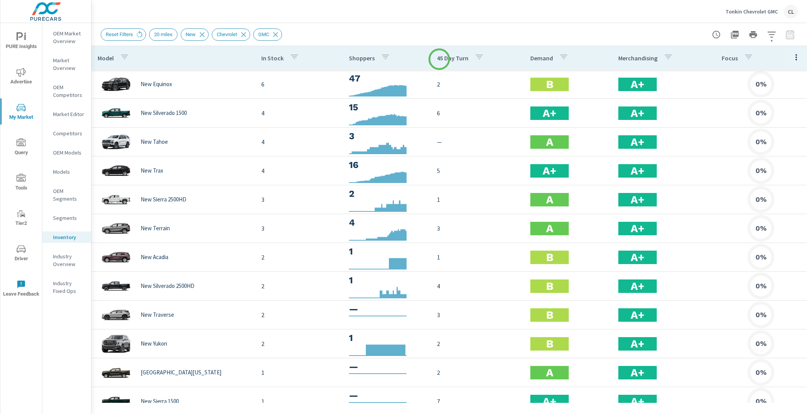
click at [439, 59] on p "45 Day Turn" at bounding box center [453, 58] width 32 height 8
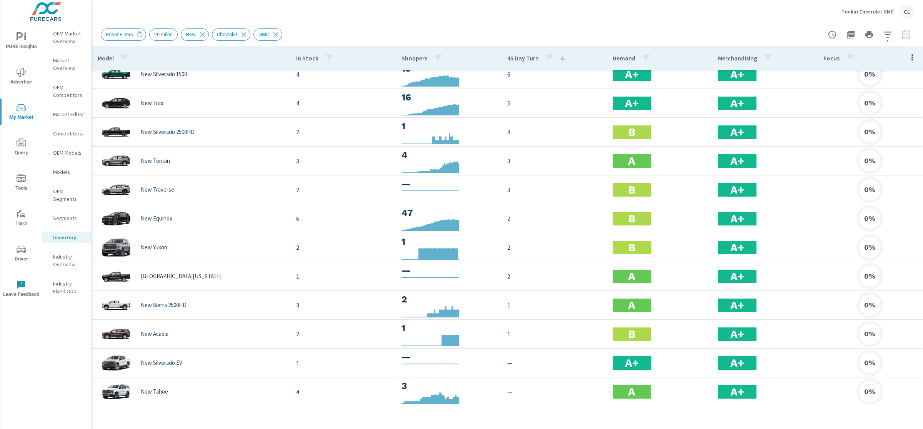
scroll to position [33, 0]
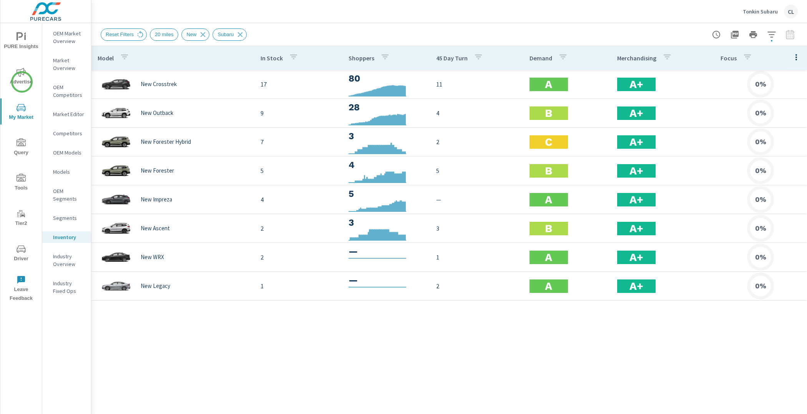
click at [22, 82] on span "Advertise" at bounding box center [21, 77] width 37 height 19
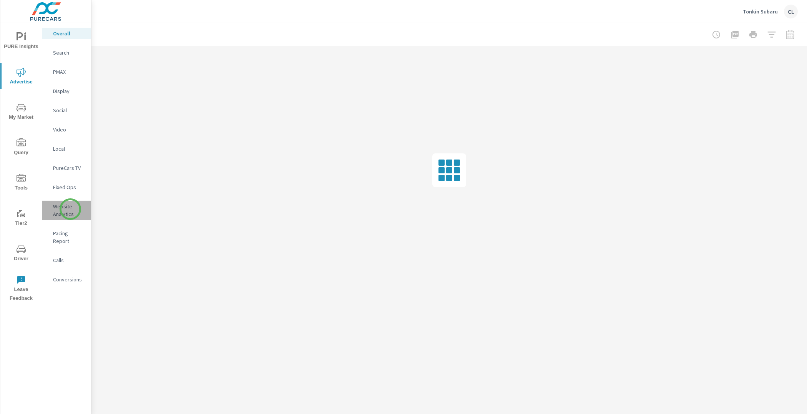
click at [70, 209] on p "Website Analytics" at bounding box center [69, 210] width 32 height 15
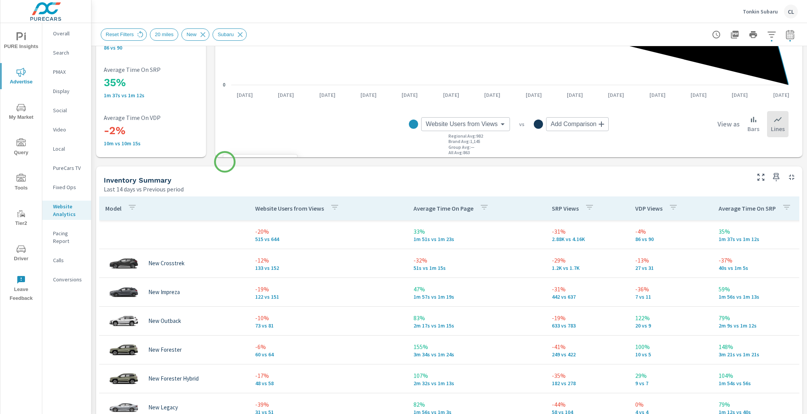
scroll to position [314, 0]
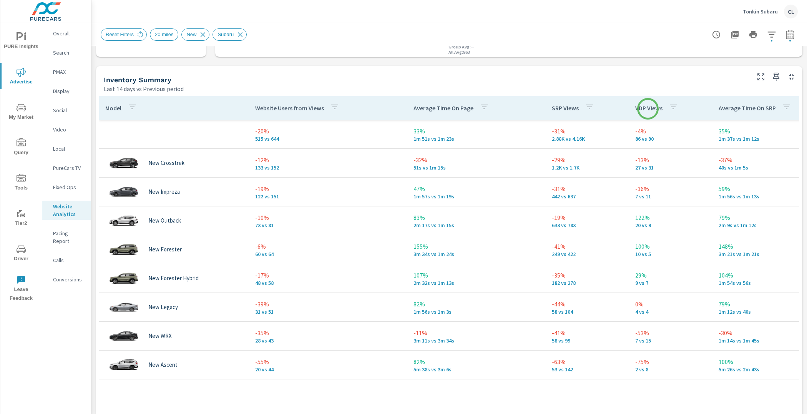
click at [648, 107] on p "VDP Views" at bounding box center [648, 108] width 27 height 8
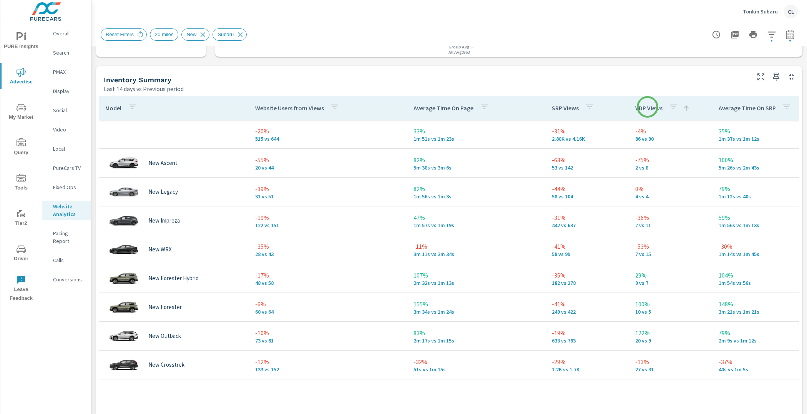
click at [648, 107] on p "VDP Views" at bounding box center [648, 108] width 27 height 8
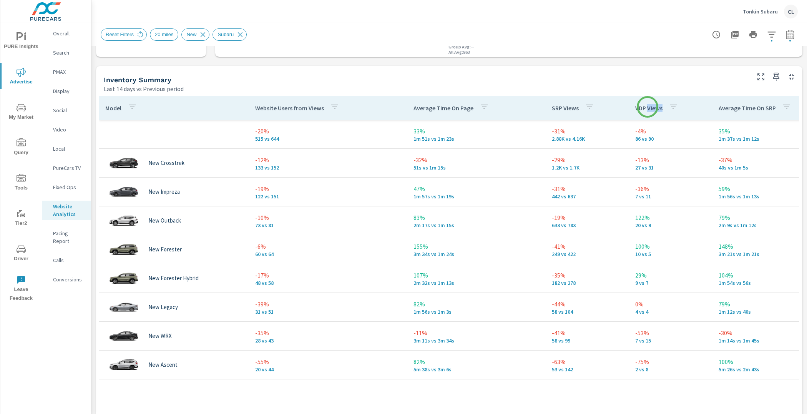
click at [648, 107] on p "VDP Views" at bounding box center [648, 108] width 27 height 8
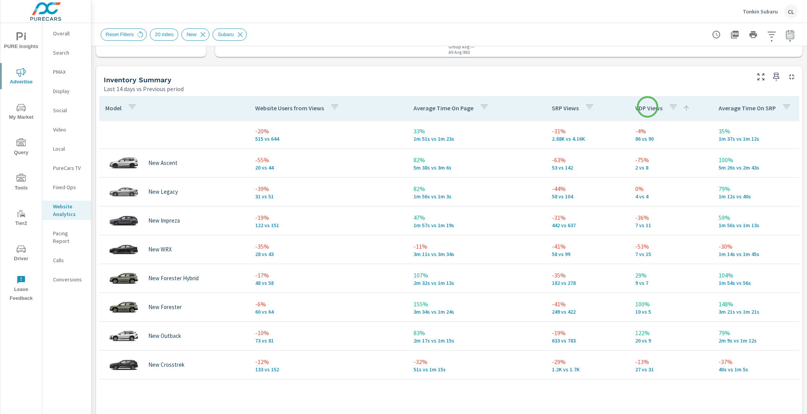
click at [648, 107] on p "VDP Views" at bounding box center [648, 108] width 27 height 8
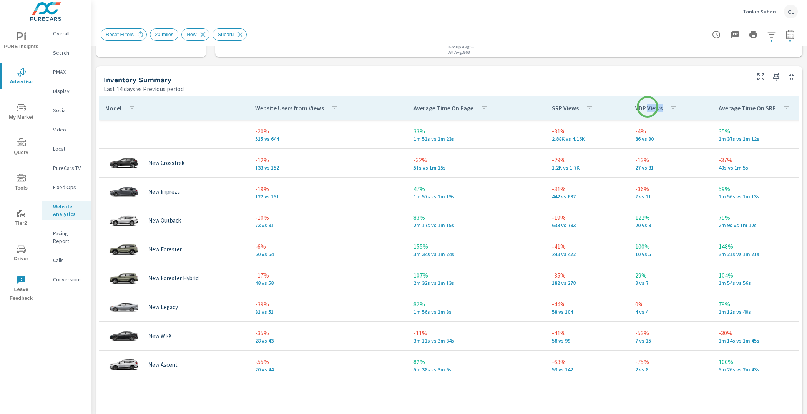
click at [648, 107] on p "VDP Views" at bounding box center [648, 108] width 27 height 8
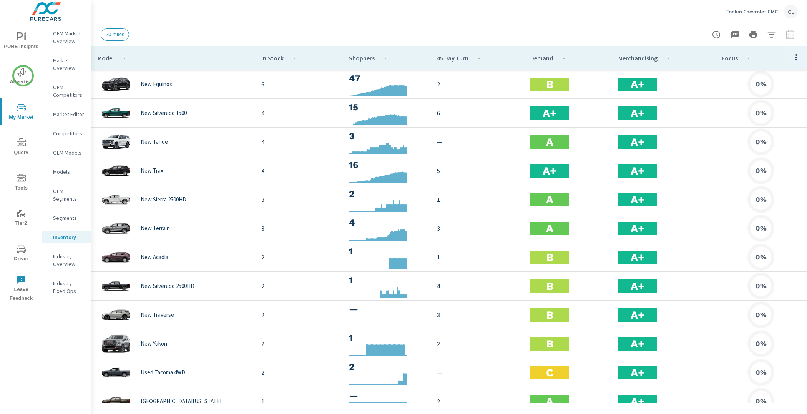
click at [23, 75] on icon "nav menu" at bounding box center [21, 72] width 9 height 9
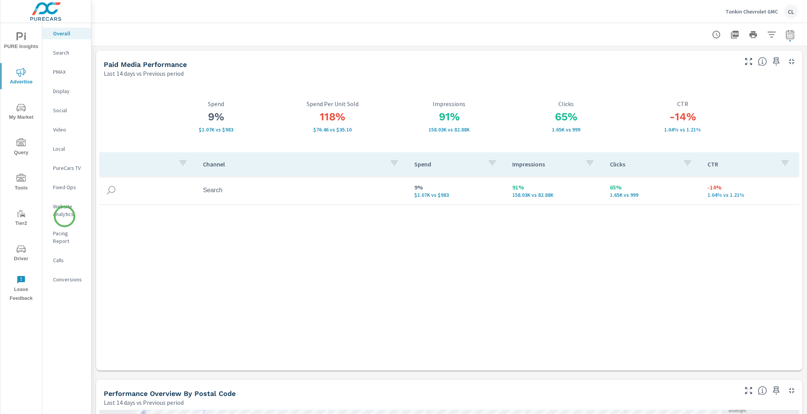
click at [63, 212] on p "Website Analytics" at bounding box center [69, 210] width 32 height 15
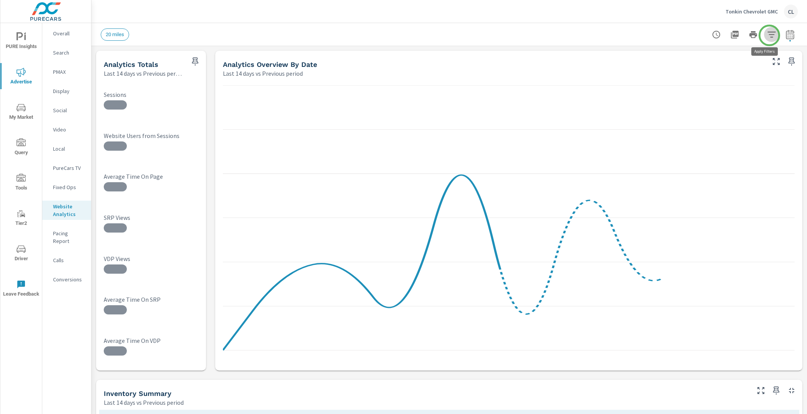
click at [770, 35] on button "button" at bounding box center [771, 34] width 15 height 15
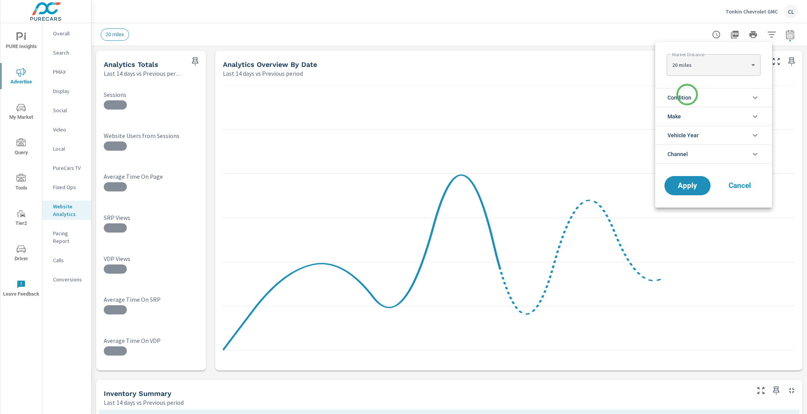
click at [681, 103] on span "Condition" at bounding box center [680, 97] width 24 height 18
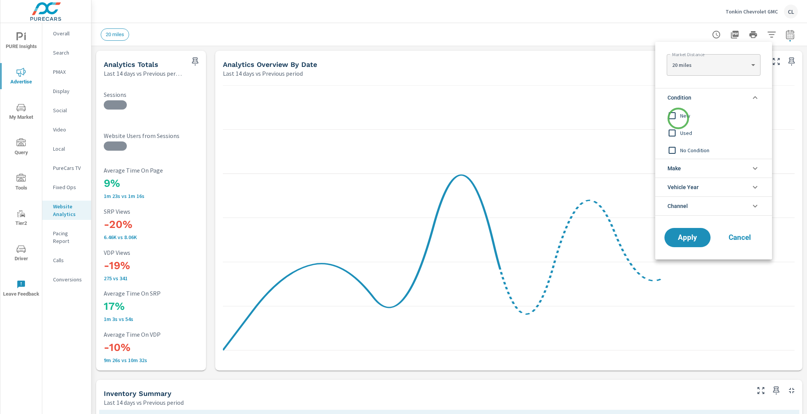
click at [679, 116] on input "filter options" at bounding box center [672, 116] width 16 height 16
click at [676, 169] on span "Make" at bounding box center [674, 168] width 13 height 18
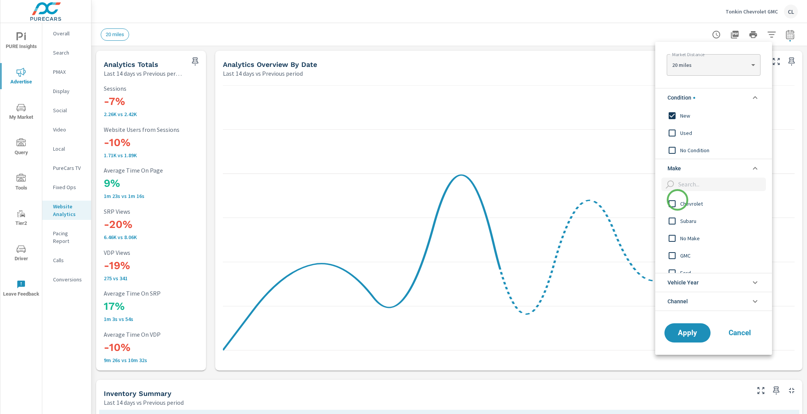
click at [678, 206] on input "filter options" at bounding box center [672, 204] width 16 height 16
click at [678, 255] on input "filter options" at bounding box center [672, 256] width 16 height 16
click at [692, 332] on span "Apply" at bounding box center [688, 332] width 32 height 7
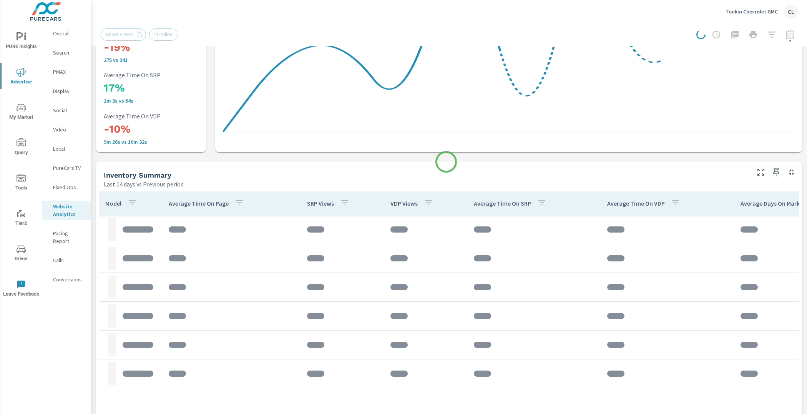
scroll to position [245, 0]
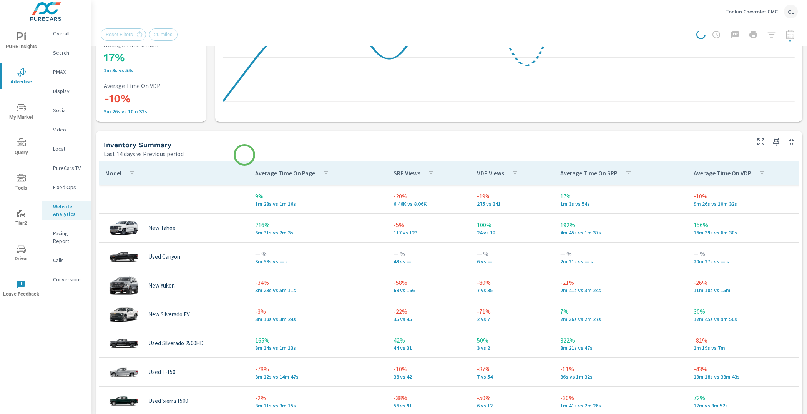
scroll to position [252, 0]
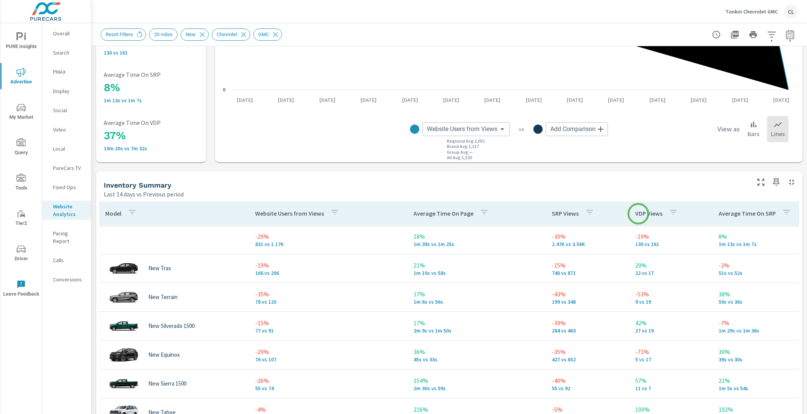
click at [639, 214] on p "VDP Views" at bounding box center [648, 214] width 27 height 8
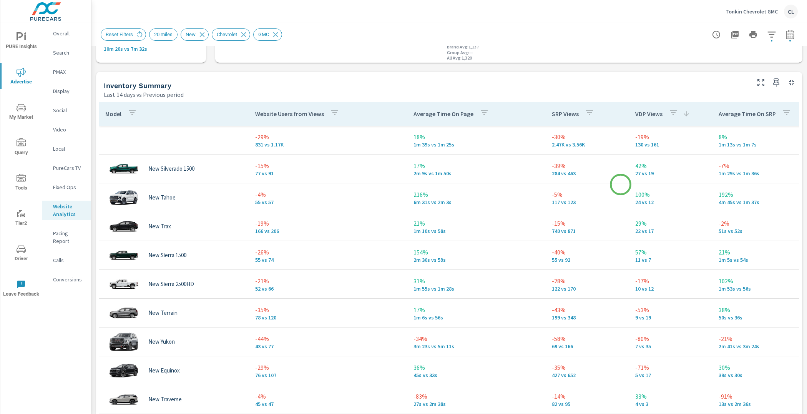
scroll to position [313, 0]
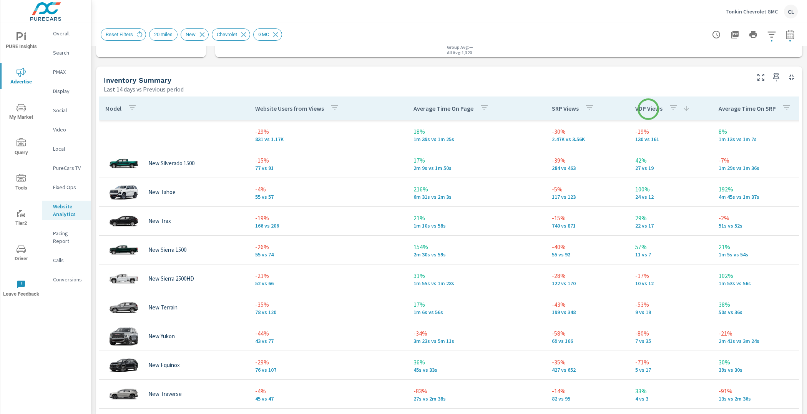
click at [647, 108] on p "VDP Views" at bounding box center [648, 109] width 27 height 8
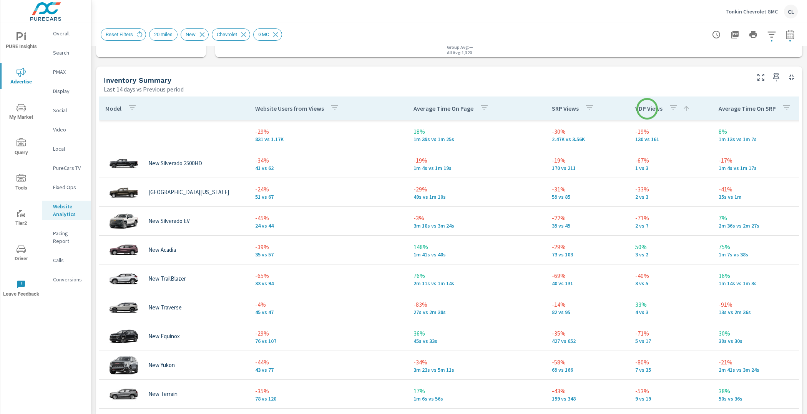
click at [647, 109] on p "VDP Views" at bounding box center [648, 109] width 27 height 8
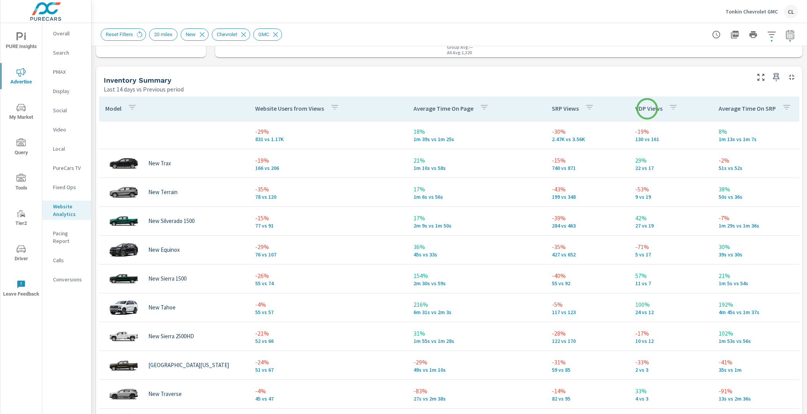
click at [647, 109] on p "VDP Views" at bounding box center [648, 109] width 27 height 8
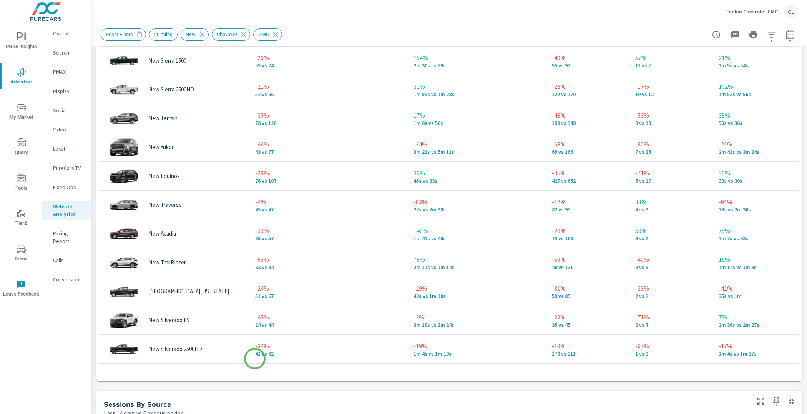
scroll to position [510, 0]
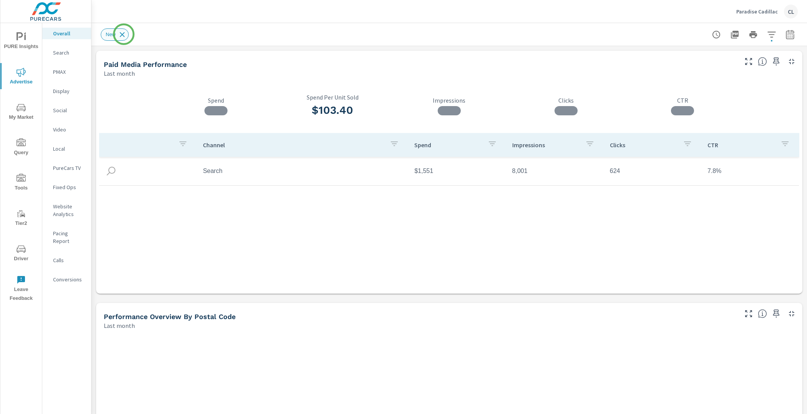
click at [125, 33] on icon at bounding box center [122, 34] width 8 height 8
click at [786, 35] on icon "button" at bounding box center [790, 34] width 9 height 9
select select "Last month"
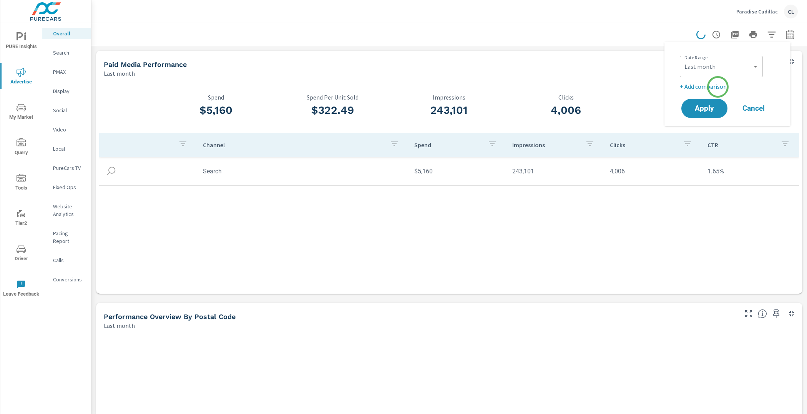
click at [709, 86] on p "+ Add comparison" at bounding box center [729, 86] width 98 height 9
select select "Previous period"
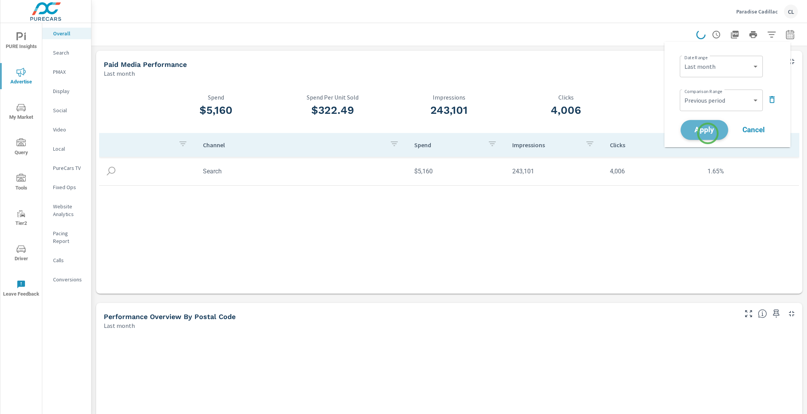
click at [708, 133] on span "Apply" at bounding box center [705, 129] width 32 height 7
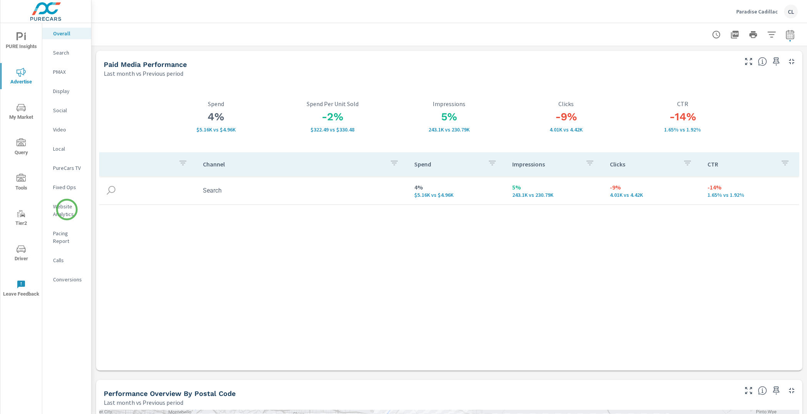
click at [61, 211] on p "Website Analytics" at bounding box center [69, 210] width 32 height 15
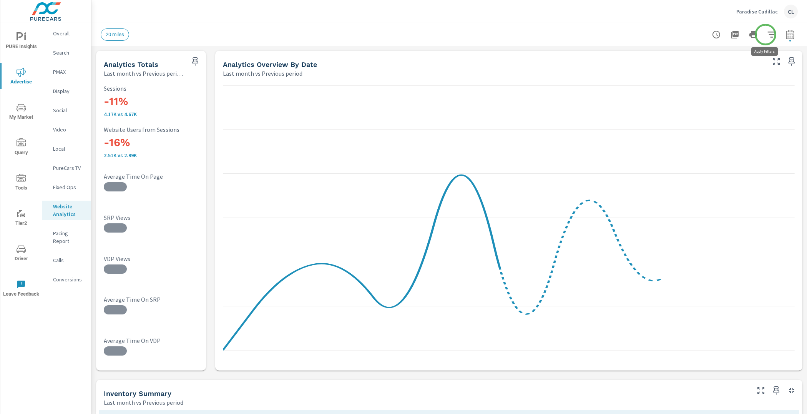
click at [768, 34] on icon "button" at bounding box center [772, 35] width 8 height 6
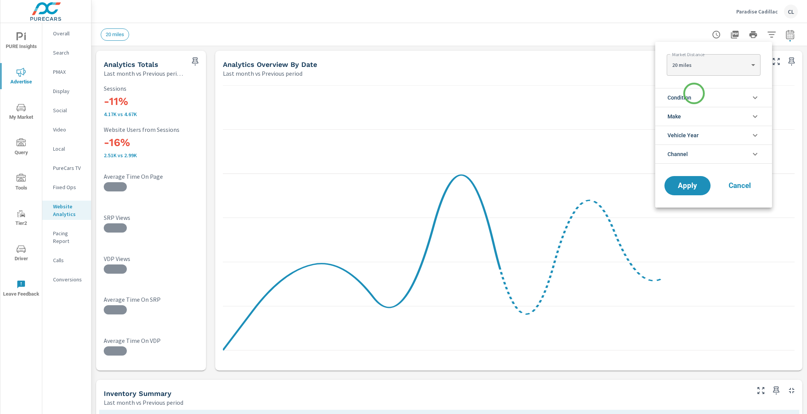
click at [691, 98] on span "Condition" at bounding box center [680, 97] width 24 height 18
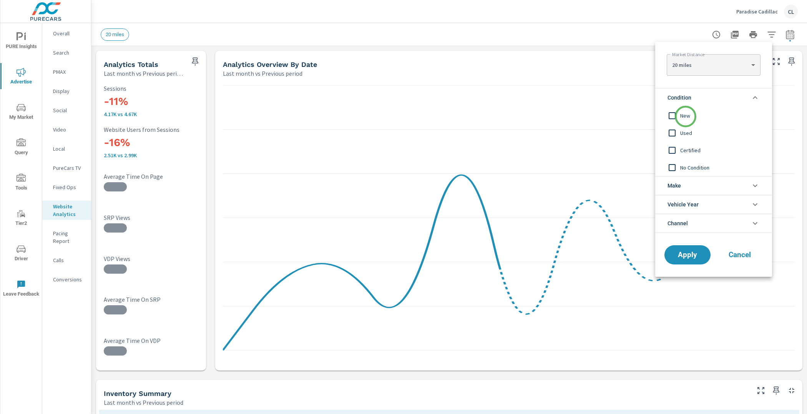
click at [686, 116] on span "New" at bounding box center [722, 115] width 84 height 9
click at [685, 186] on li "Make" at bounding box center [713, 185] width 117 height 19
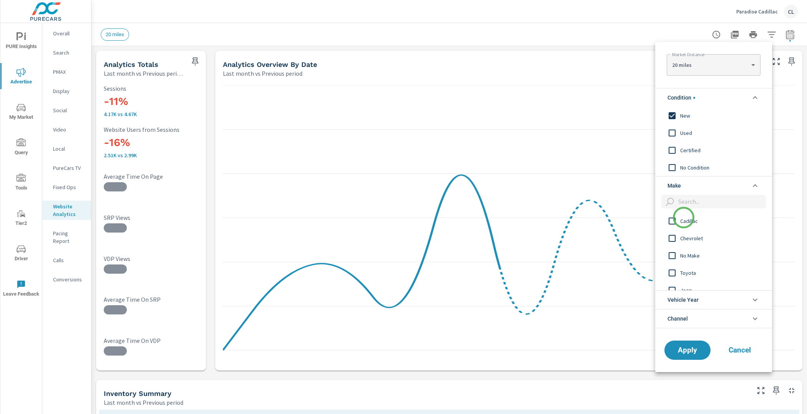
click at [684, 219] on span "Cadillac" at bounding box center [722, 220] width 84 height 9
click at [691, 349] on span "Apply" at bounding box center [688, 349] width 32 height 7
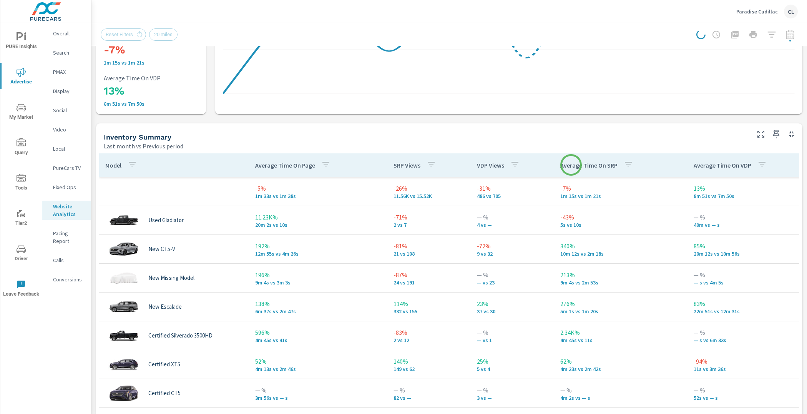
scroll to position [2, 0]
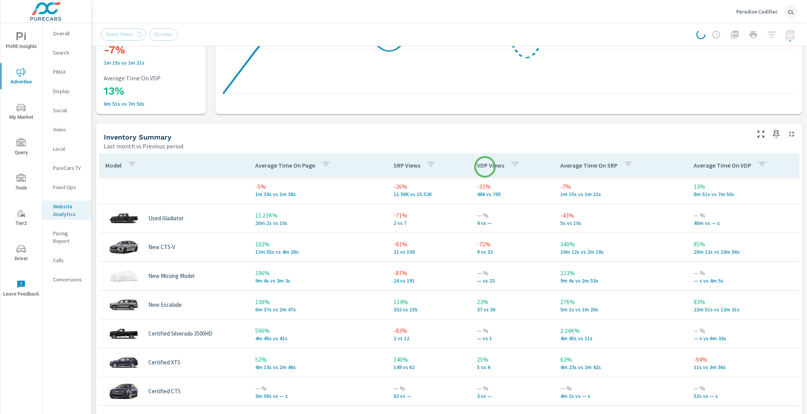
click at [485, 167] on p "VDP Views" at bounding box center [490, 165] width 27 height 8
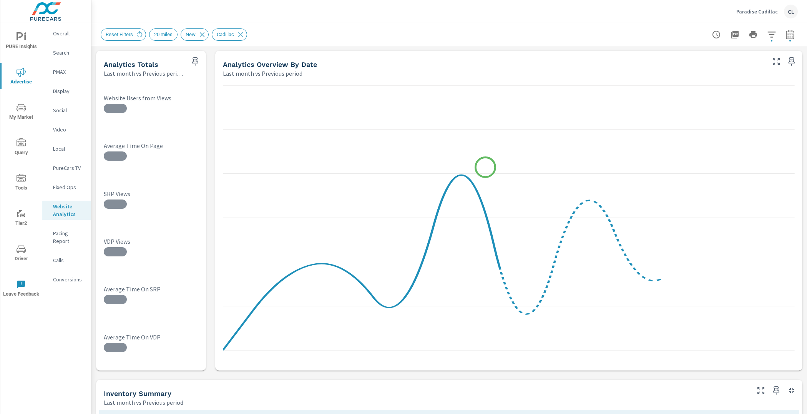
scroll to position [253, 0]
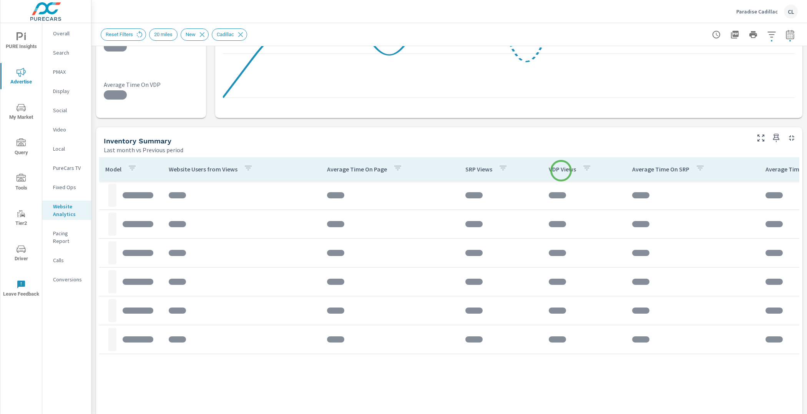
click at [561, 171] on p "VDP Views" at bounding box center [562, 169] width 27 height 8
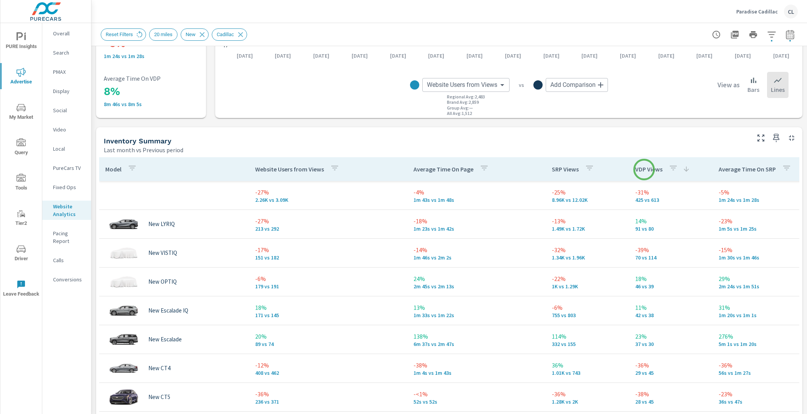
click at [644, 170] on p "VDP Views" at bounding box center [648, 169] width 27 height 8
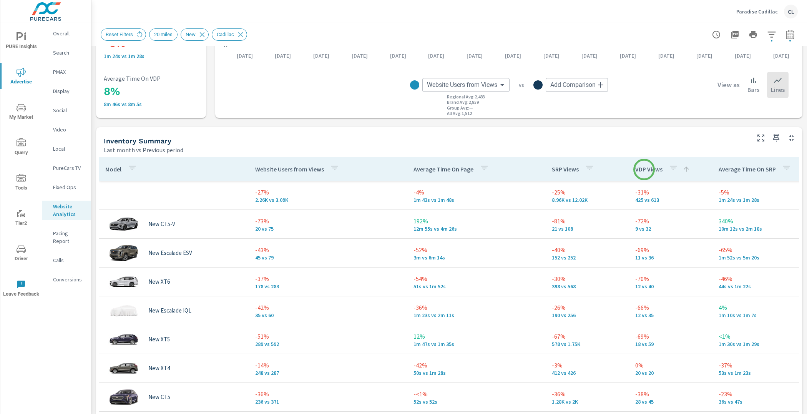
click at [644, 170] on p "VDP Views" at bounding box center [648, 169] width 27 height 8
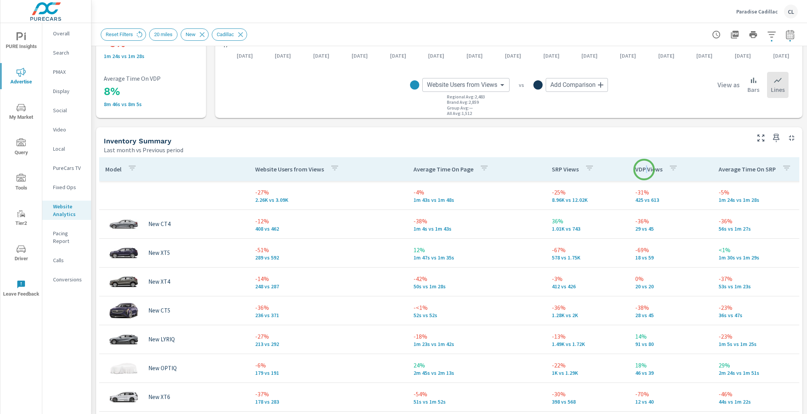
click at [644, 170] on p "VDP Views" at bounding box center [648, 169] width 27 height 8
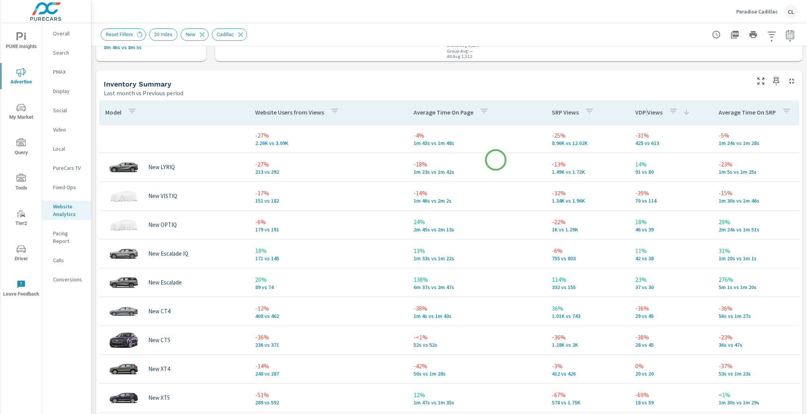
scroll to position [352, 0]
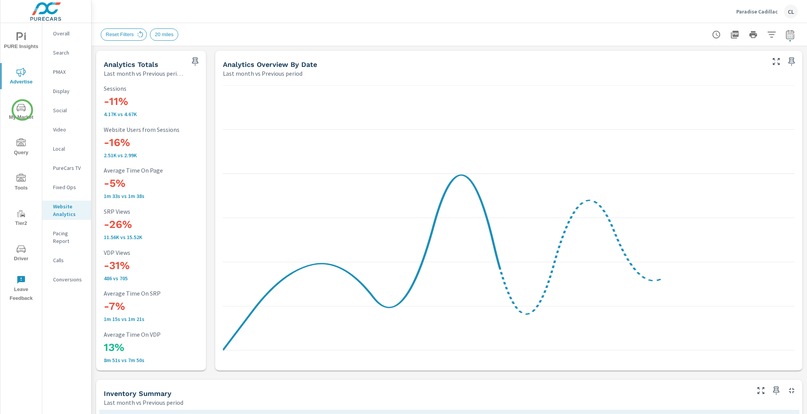
click at [21, 110] on icon "nav menu" at bounding box center [21, 107] width 9 height 9
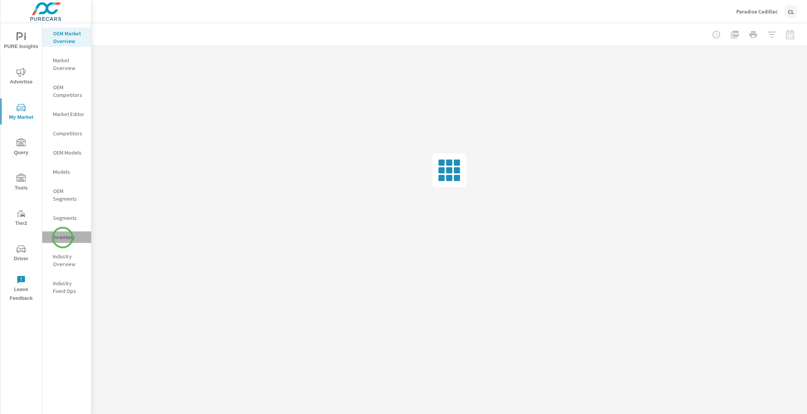
click at [63, 238] on p "Inventory" at bounding box center [69, 237] width 32 height 8
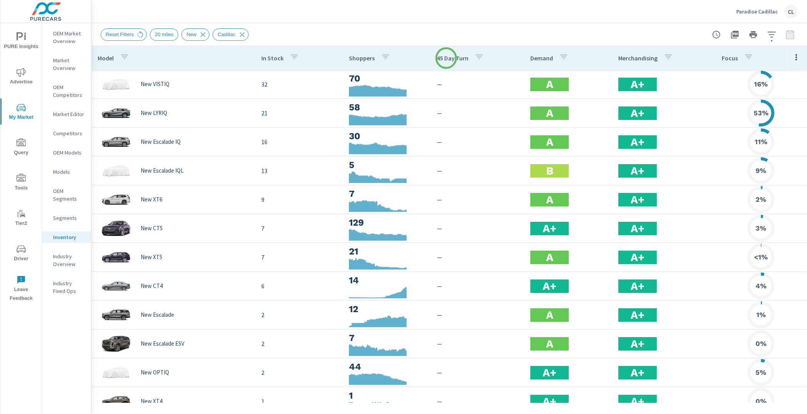
click at [446, 58] on p "45 Day Turn" at bounding box center [453, 58] width 32 height 8
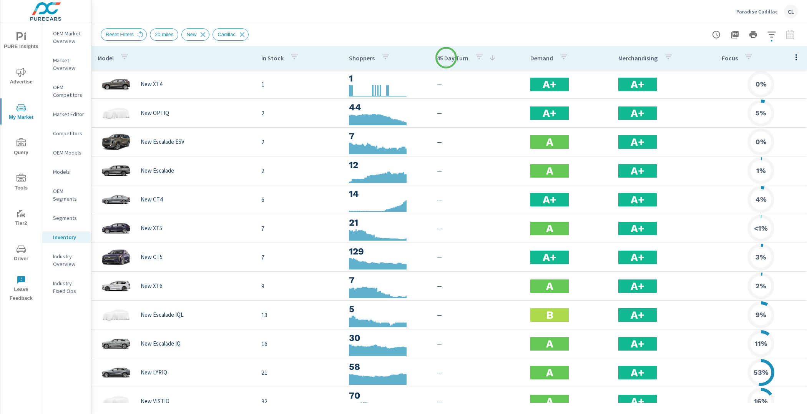
click at [446, 58] on p "45 Day Turn" at bounding box center [453, 58] width 32 height 8
click at [449, 56] on p "45 Day Turn" at bounding box center [453, 58] width 32 height 8
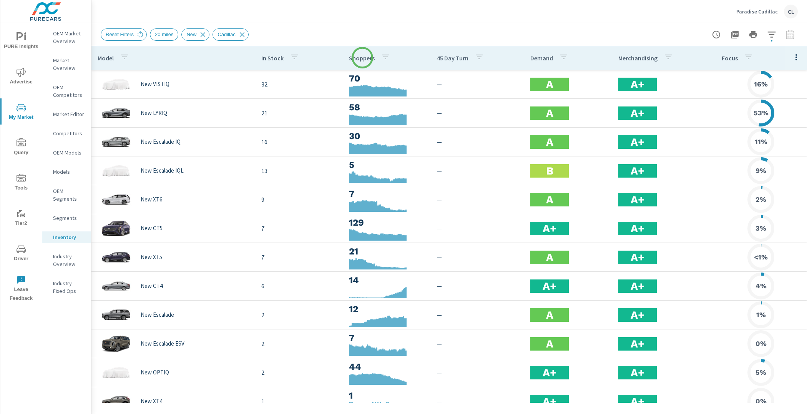
click at [362, 58] on p "Shoppers" at bounding box center [362, 58] width 26 height 8
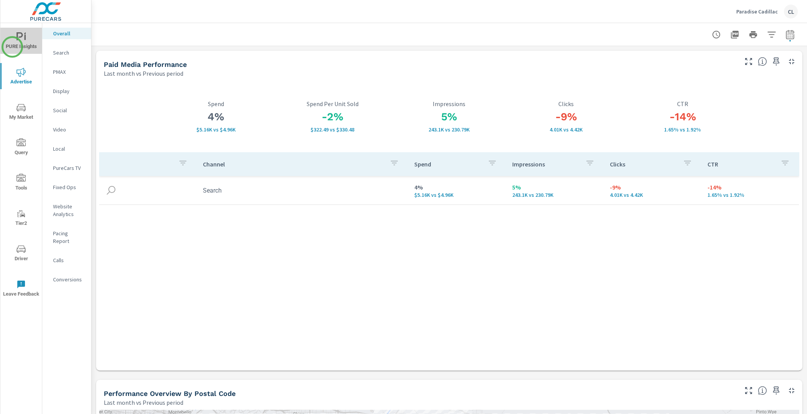
click at [12, 47] on span "PURE Insights" at bounding box center [21, 41] width 37 height 19
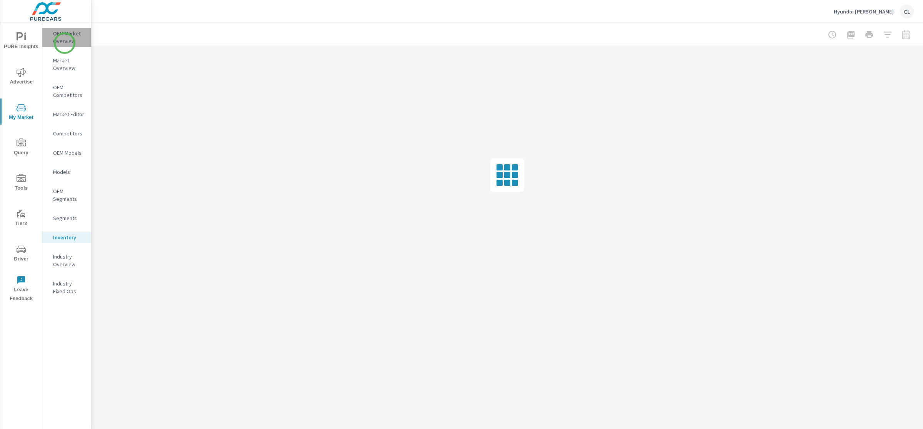
click at [65, 43] on p "OEM Market Overview" at bounding box center [69, 37] width 32 height 15
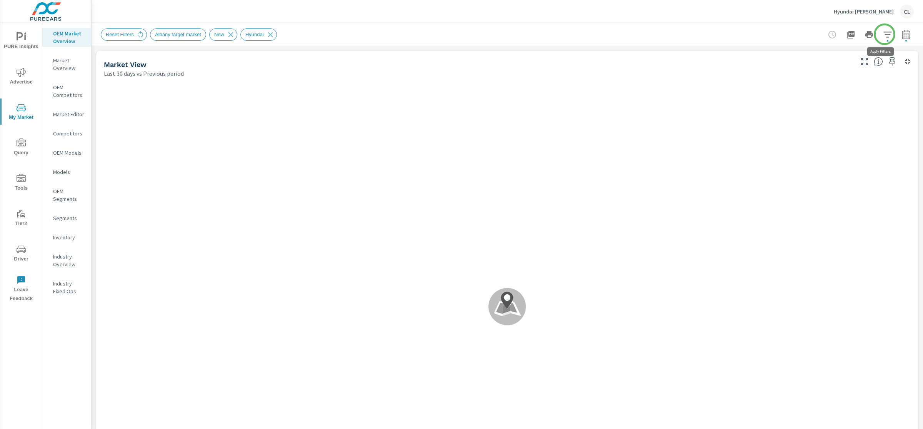
click at [884, 34] on icon "button" at bounding box center [887, 34] width 9 height 9
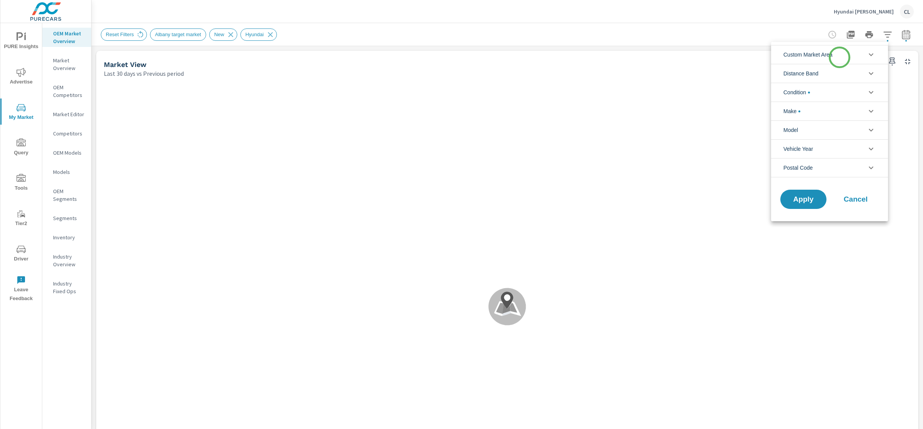
click at [839, 57] on li "Custom Market Area" at bounding box center [829, 54] width 117 height 19
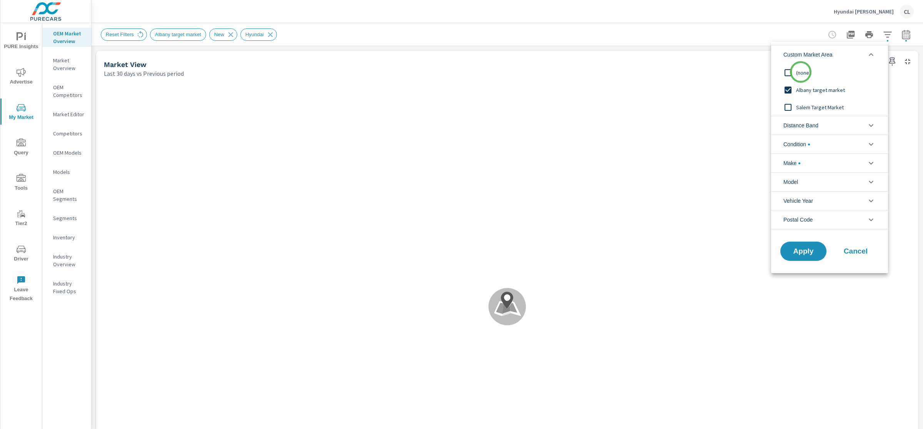
click at [800, 72] on span "(none)" at bounding box center [838, 72] width 84 height 9
click at [815, 129] on span "Distance Band" at bounding box center [800, 125] width 35 height 18
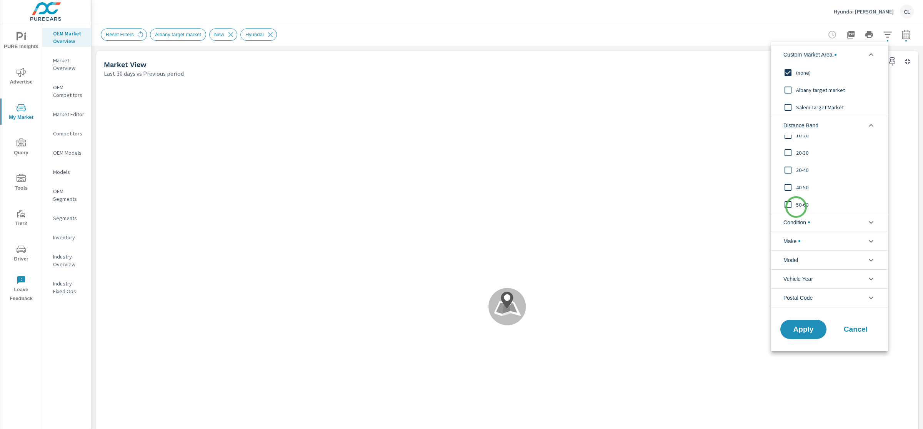
scroll to position [26, 0]
click at [796, 206] on span "50-60" at bounding box center [838, 204] width 84 height 9
click at [794, 188] on input "filter options" at bounding box center [788, 187] width 16 height 16
click at [794, 172] on input "filter options" at bounding box center [788, 169] width 16 height 16
click at [795, 151] on input "filter options" at bounding box center [788, 152] width 16 height 16
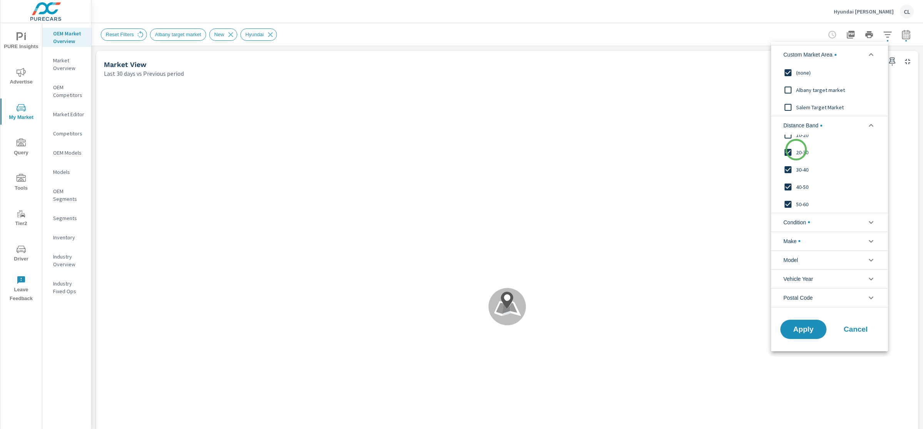
scroll to position [0, 0]
click at [796, 159] on span "10-20" at bounding box center [838, 160] width 84 height 9
click at [795, 140] on input "filter options" at bounding box center [788, 143] width 16 height 16
click at [790, 244] on span "Make" at bounding box center [791, 241] width 17 height 18
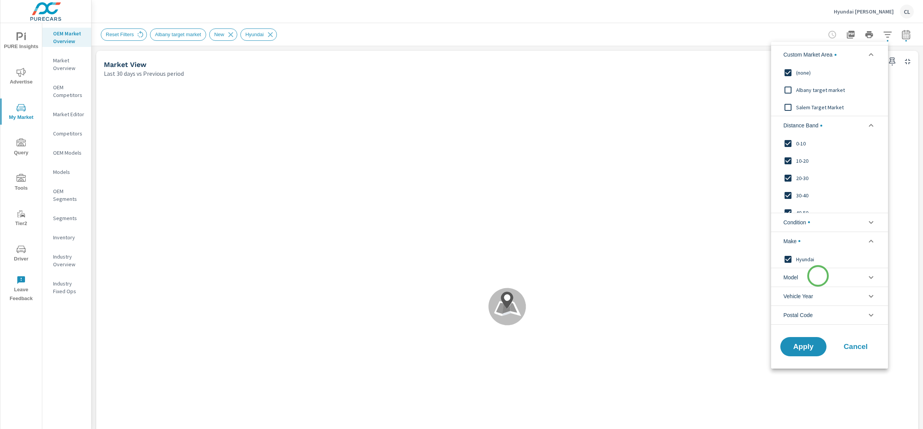
click at [818, 276] on li "Model" at bounding box center [829, 277] width 117 height 19
click at [803, 336] on span "Santa Cruz" at bounding box center [838, 336] width 84 height 9
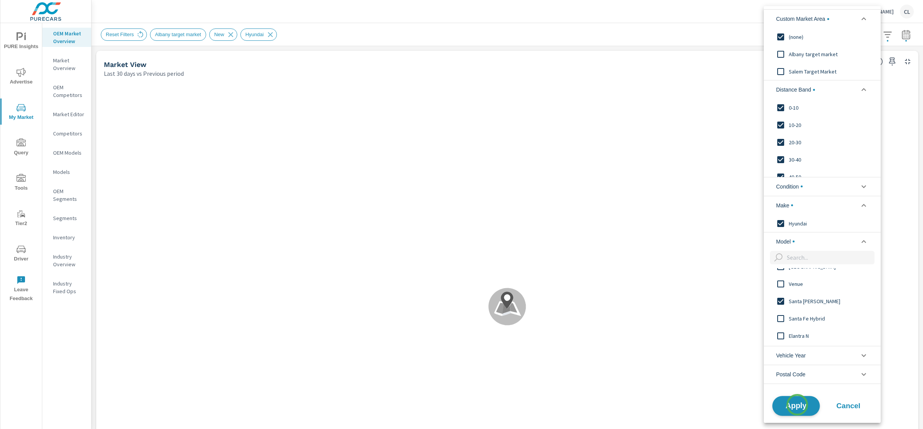
click at [797, 406] on span "Apply" at bounding box center [796, 405] width 32 height 7
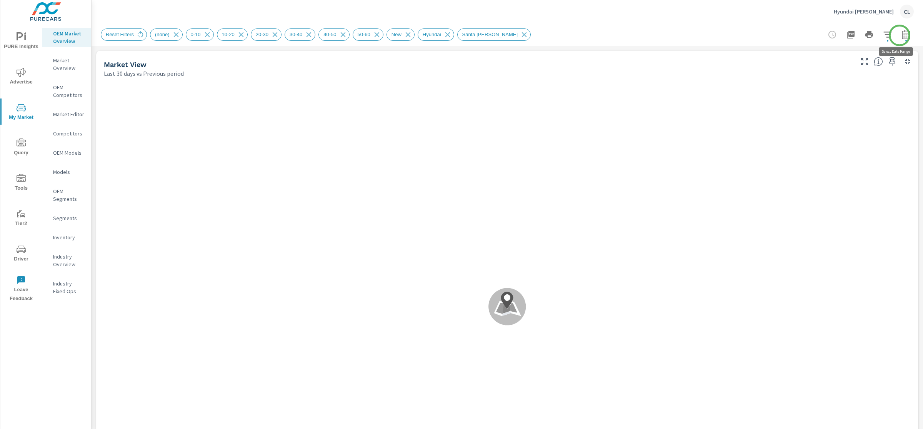
click at [901, 35] on icon "button" at bounding box center [905, 34] width 9 height 9
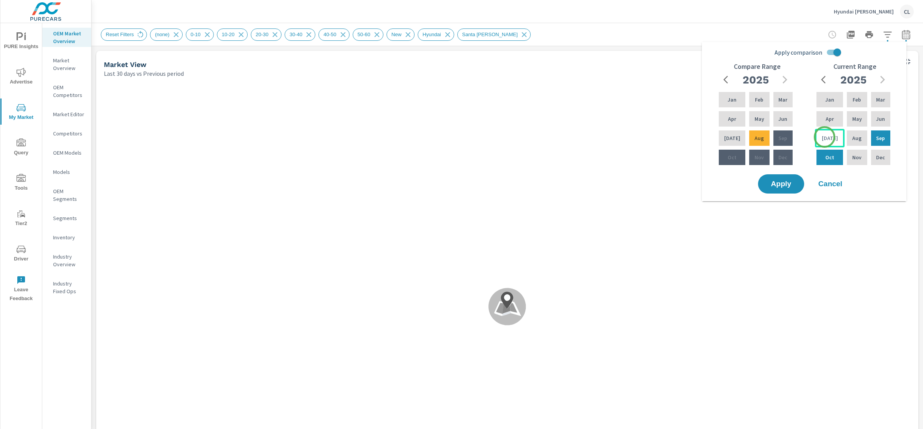
click at [824, 137] on p "Jul" at bounding box center [830, 138] width 16 height 8
click at [876, 136] on p "Sep" at bounding box center [880, 138] width 9 height 8
click at [737, 117] on div "Apr" at bounding box center [732, 119] width 30 height 18
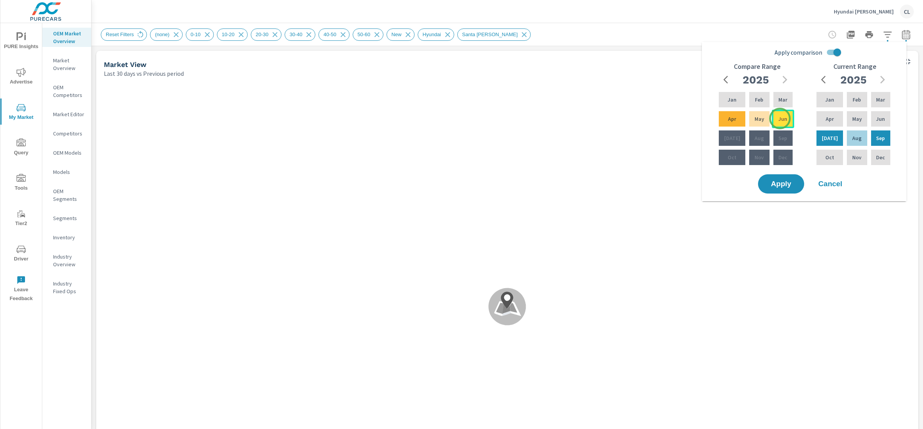
click at [780, 118] on p "Jun" at bounding box center [782, 119] width 9 height 8
click at [781, 183] on span "Apply" at bounding box center [781, 183] width 32 height 7
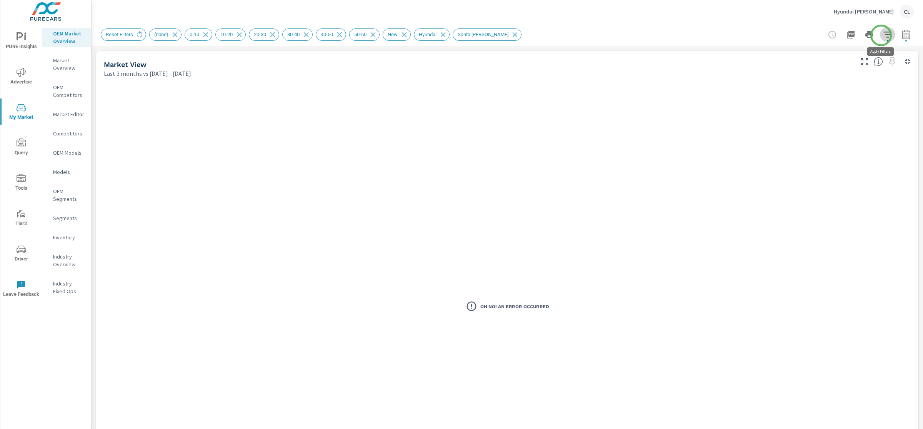
click at [883, 35] on icon "button" at bounding box center [887, 34] width 9 height 9
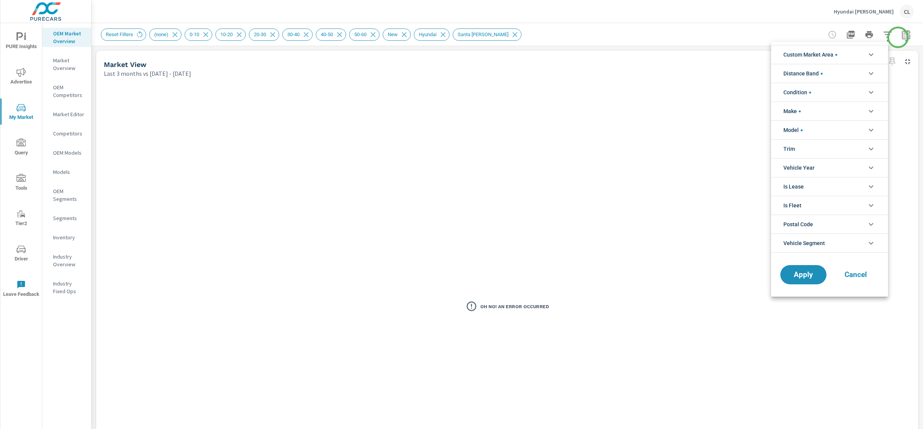
click at [898, 37] on div at bounding box center [461, 214] width 923 height 429
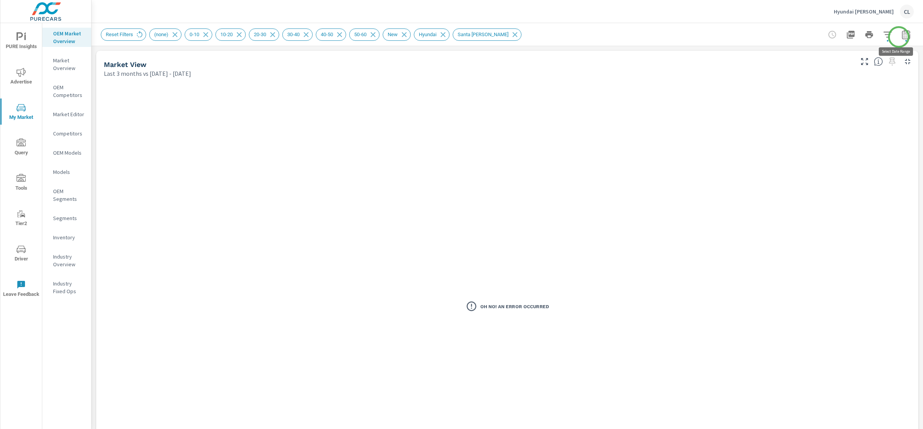
click at [901, 36] on icon "button" at bounding box center [905, 34] width 9 height 9
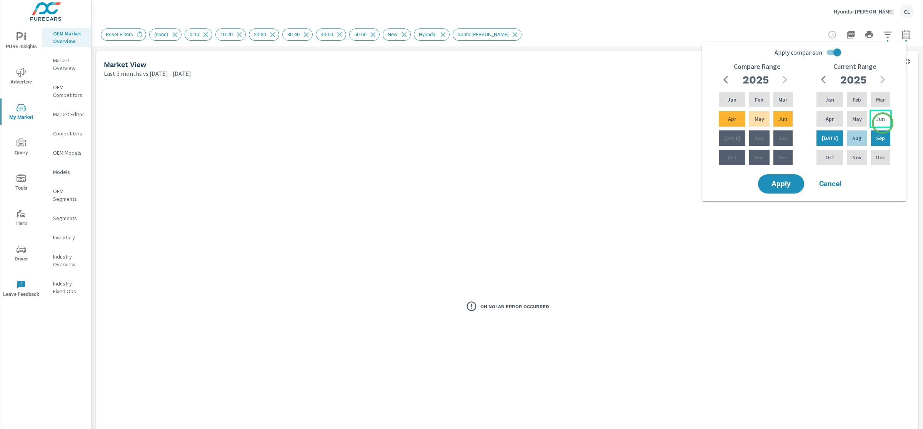
click at [882, 123] on div "Jun" at bounding box center [880, 119] width 22 height 18
click at [861, 138] on div "Aug" at bounding box center [856, 138] width 23 height 18
drag, startPoint x: 783, startPoint y: 98, endPoint x: 780, endPoint y: 102, distance: 4.7
click at [783, 99] on p "Mar" at bounding box center [782, 100] width 9 height 8
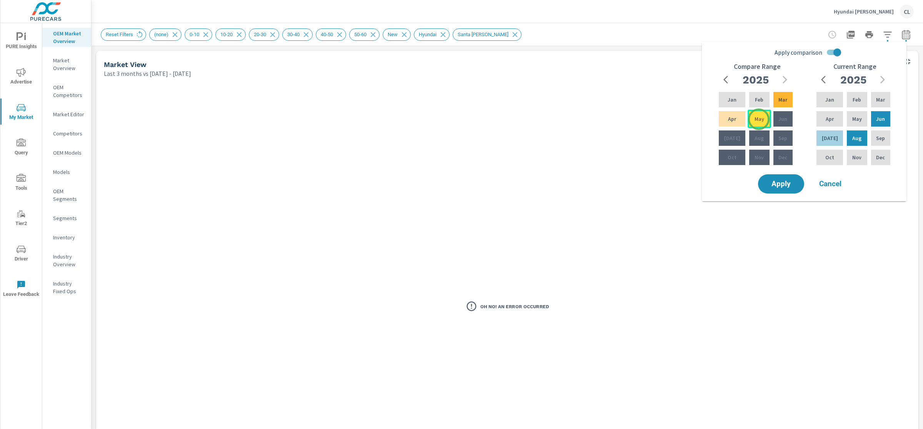
click at [759, 119] on p "May" at bounding box center [759, 119] width 10 height 8
click at [778, 185] on span "Apply" at bounding box center [781, 183] width 32 height 7
